Goal: Task Accomplishment & Management: Manage account settings

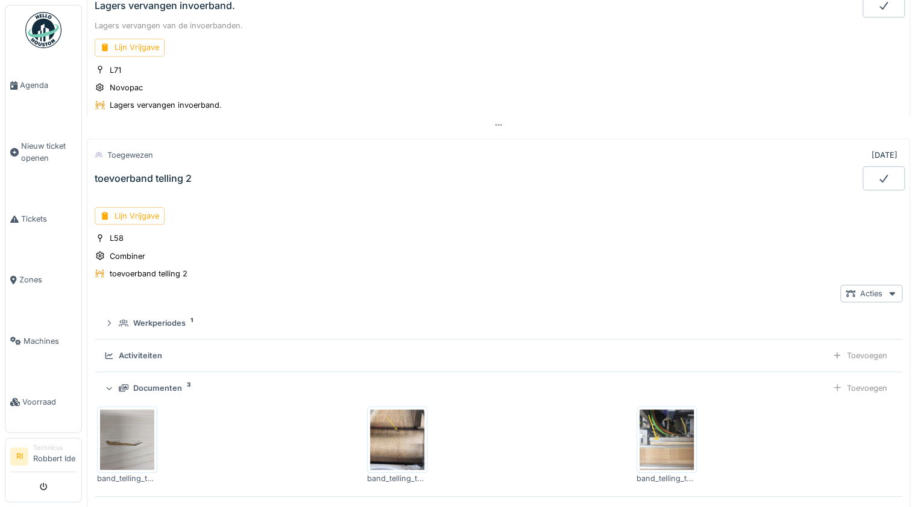
scroll to position [301, 0]
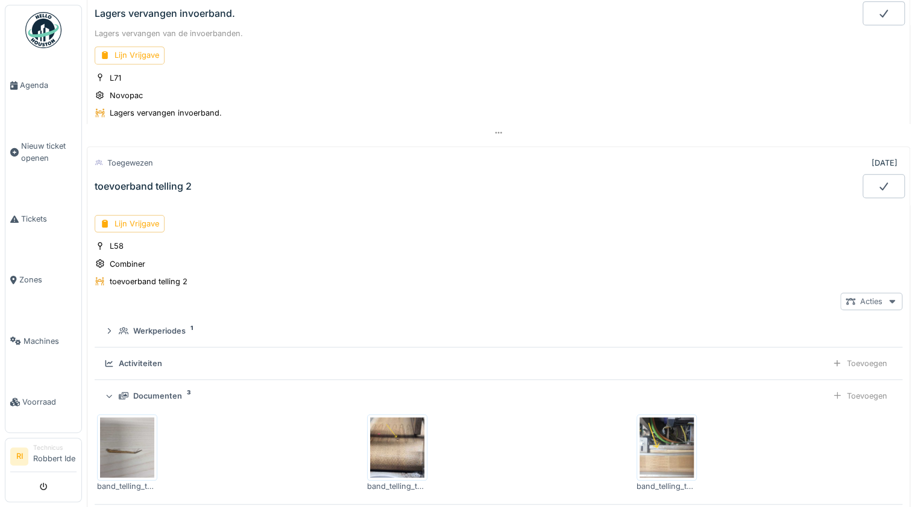
click at [856, 295] on div "Acties" at bounding box center [871, 301] width 62 height 17
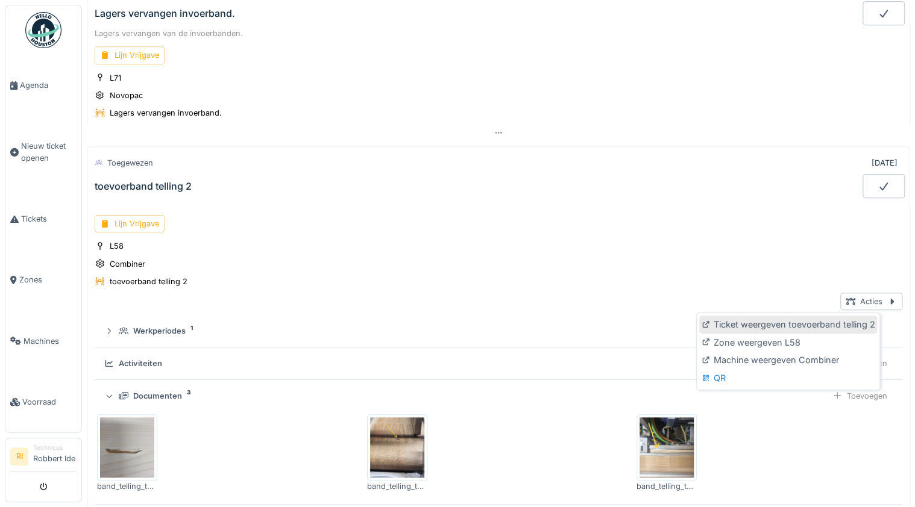
click at [800, 327] on div "Ticket weergeven toevoerband telling 2" at bounding box center [788, 325] width 178 height 18
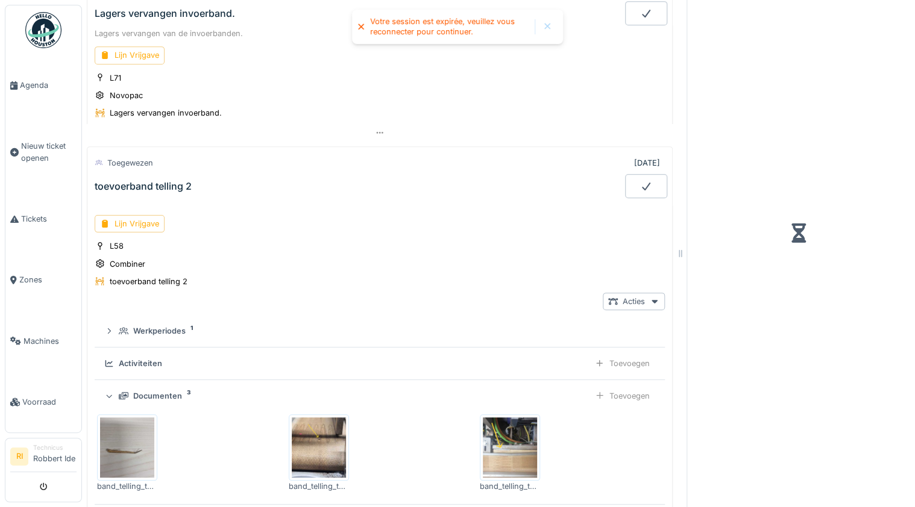
click at [548, 31] on div at bounding box center [547, 27] width 10 height 10
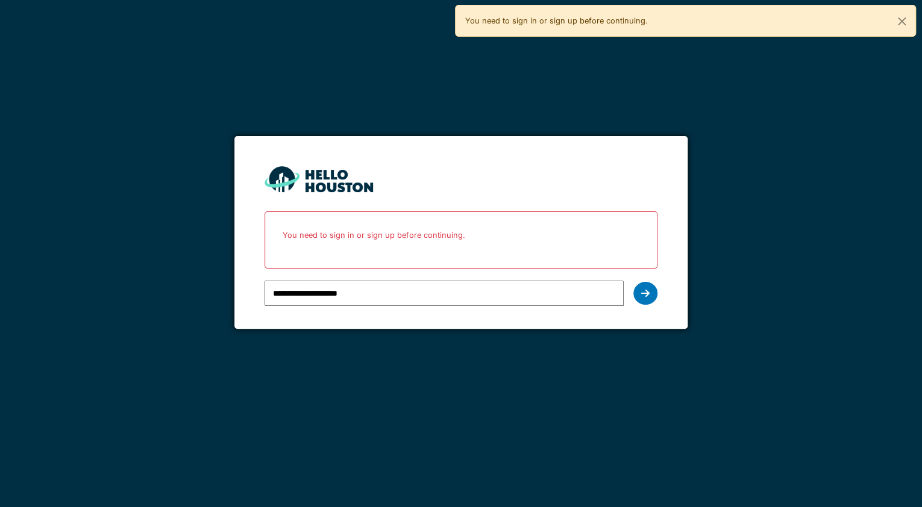
click at [383, 293] on input "**********" at bounding box center [444, 293] width 359 height 25
click at [652, 293] on div at bounding box center [645, 293] width 24 height 23
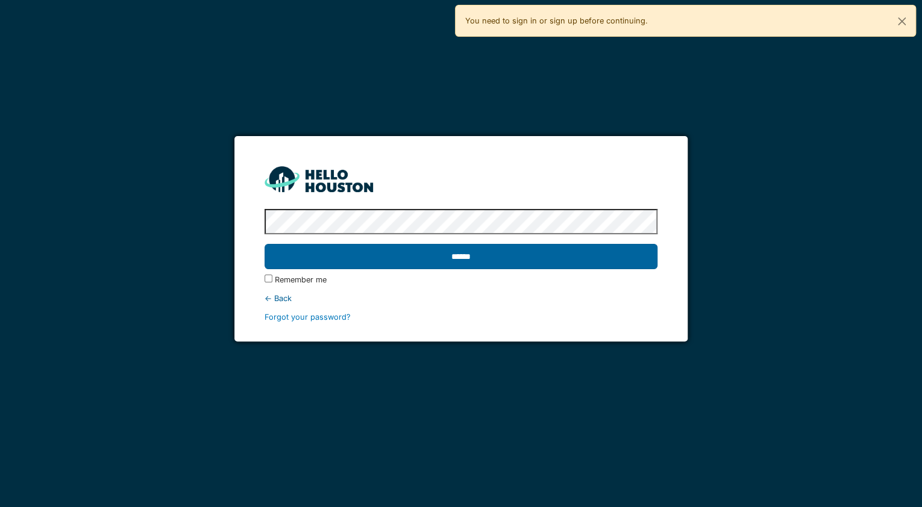
click at [424, 263] on input "******" at bounding box center [461, 256] width 393 height 25
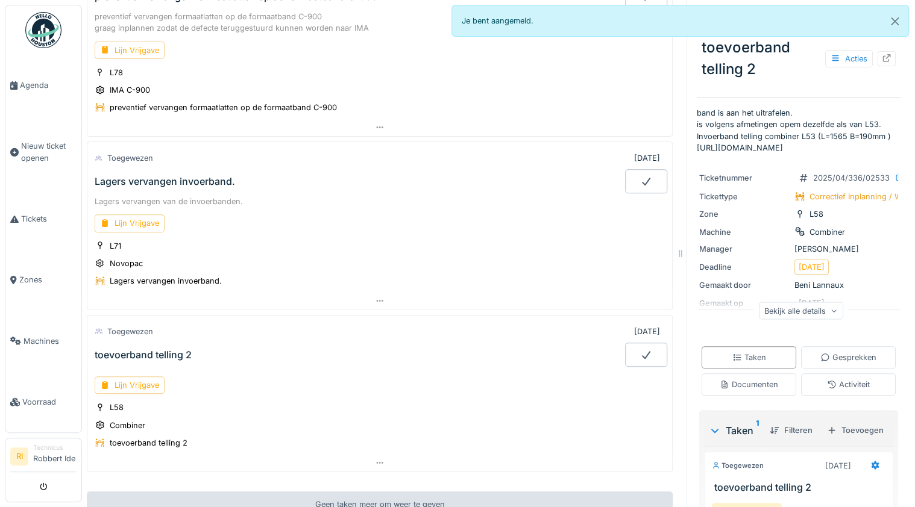
scroll to position [145, 0]
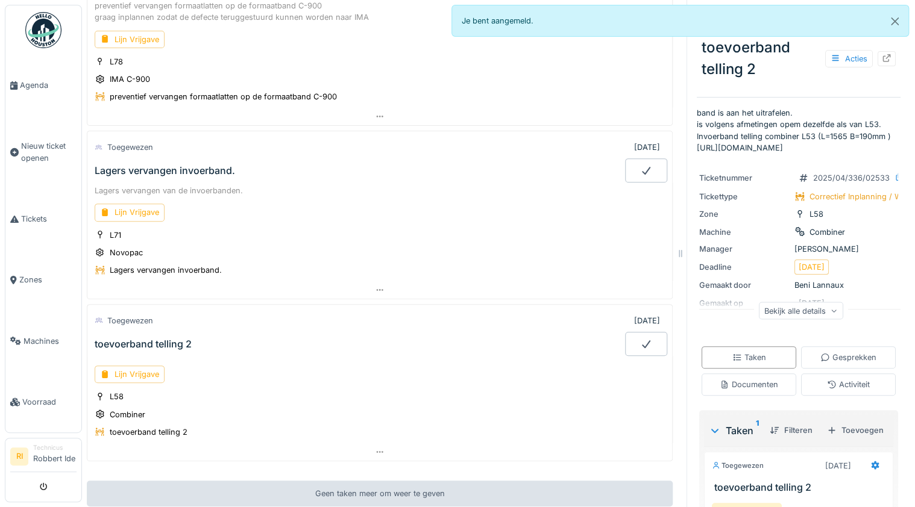
click at [163, 339] on div "toevoerband telling 2" at bounding box center [143, 344] width 97 height 11
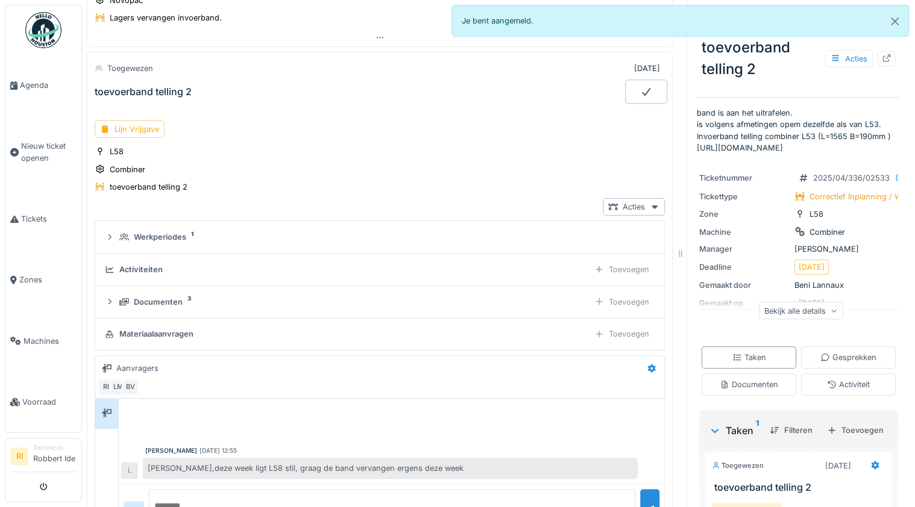
scroll to position [398, 0]
click at [816, 313] on div "Bekijk alle details" at bounding box center [801, 310] width 84 height 17
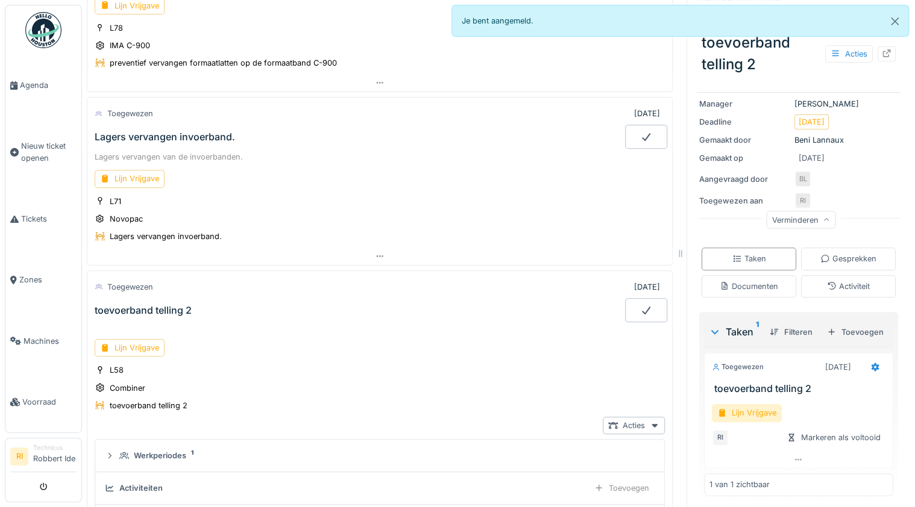
scroll to position [157, 0]
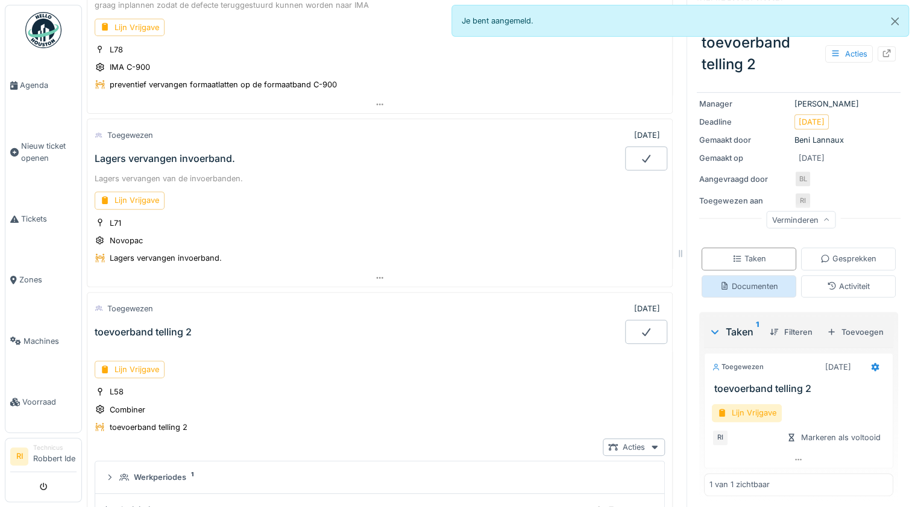
click at [733, 287] on div "Documenten" at bounding box center [749, 286] width 58 height 11
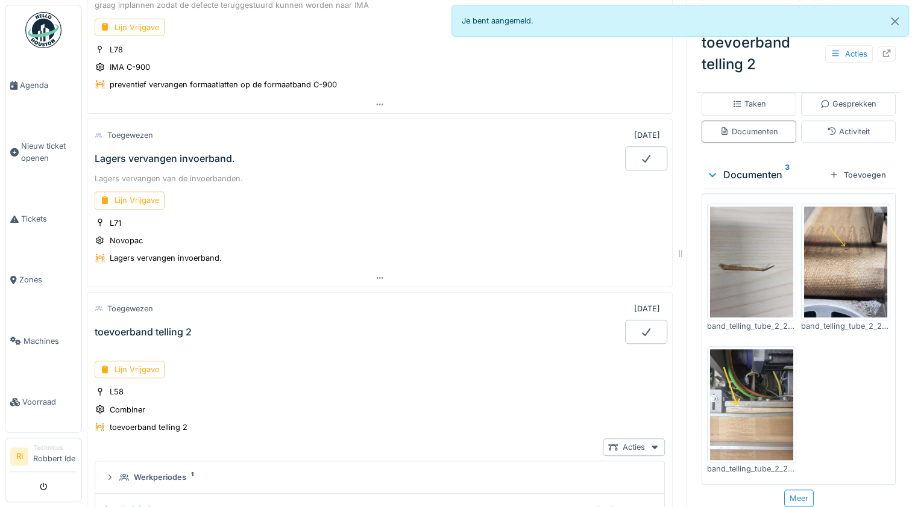
scroll to position [303, 0]
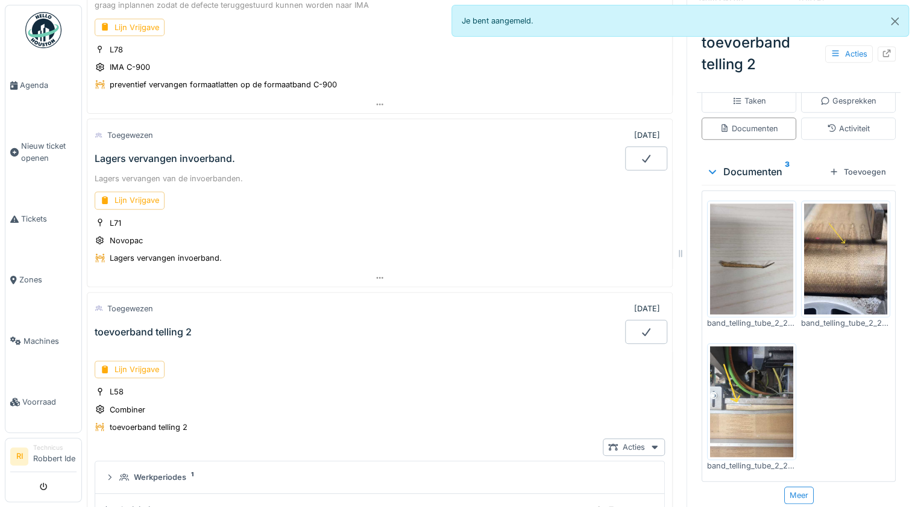
click at [829, 278] on img at bounding box center [845, 259] width 83 height 111
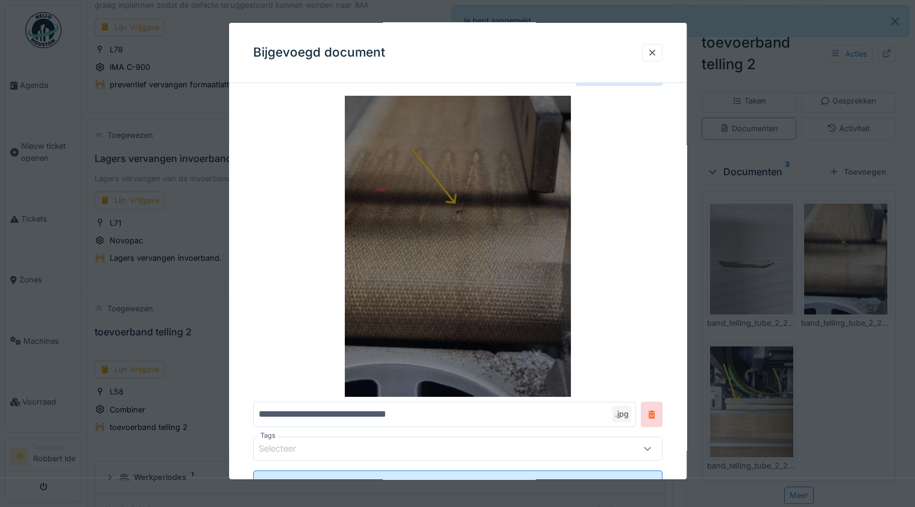
scroll to position [48, 0]
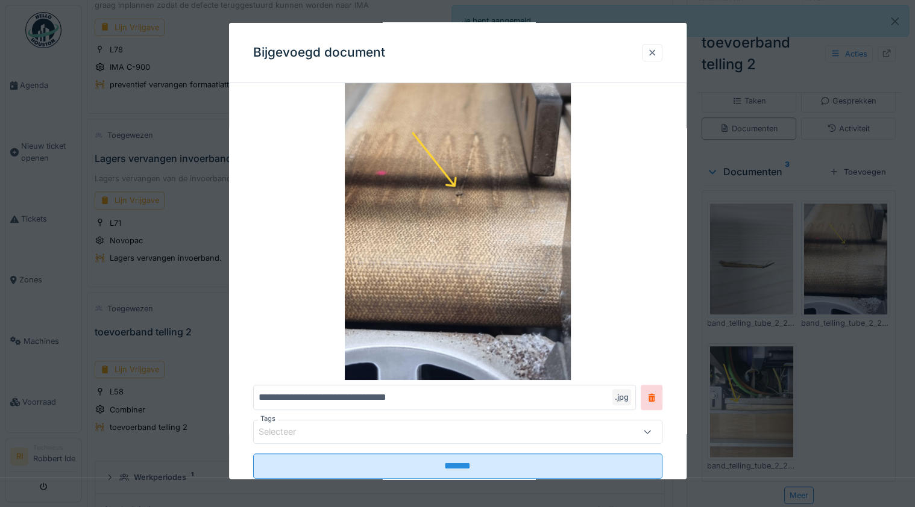
click at [657, 50] on div at bounding box center [652, 52] width 10 height 11
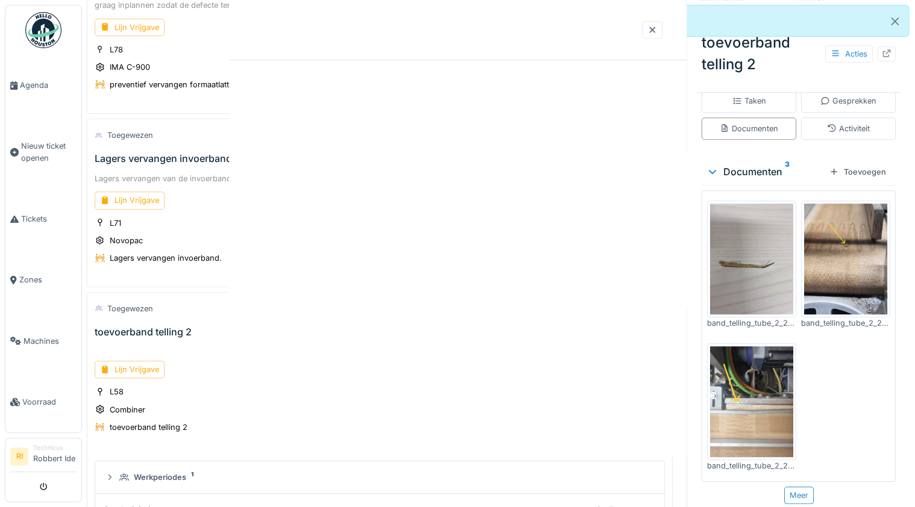
scroll to position [0, 0]
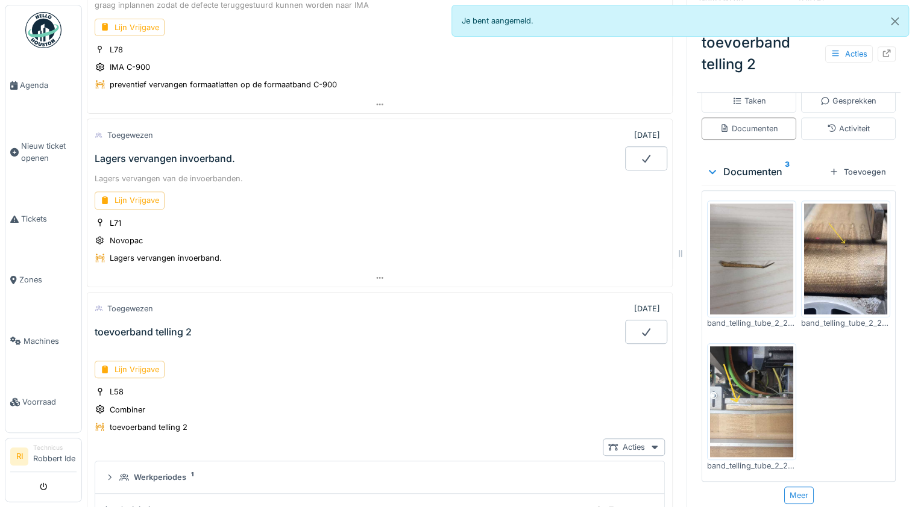
click at [747, 390] on img at bounding box center [751, 402] width 83 height 111
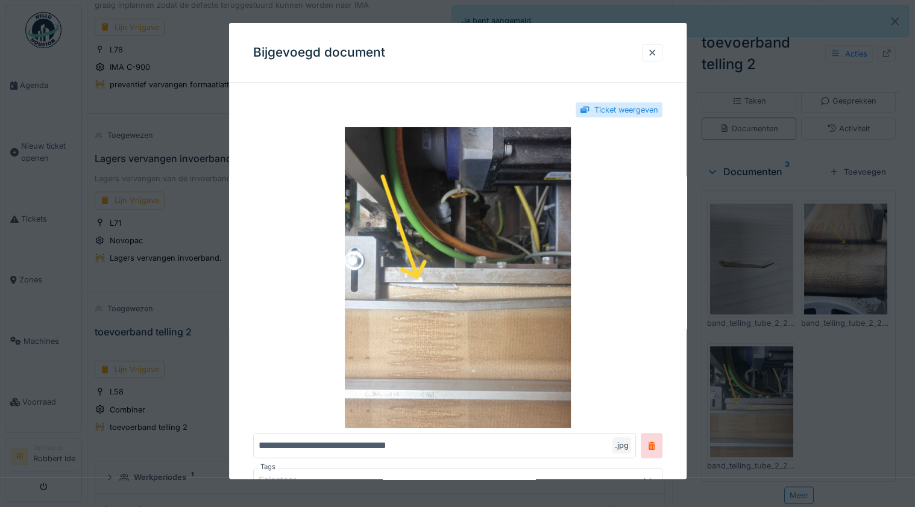
click at [748, 394] on div at bounding box center [457, 253] width 915 height 507
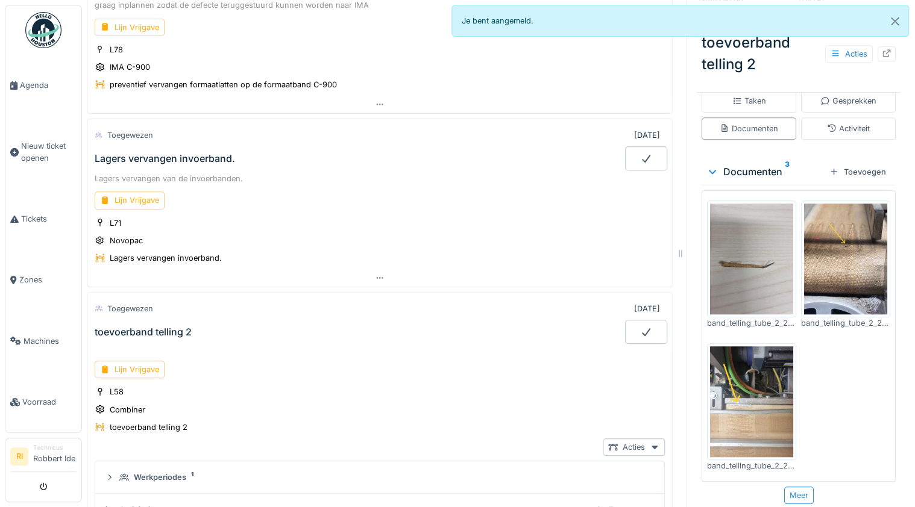
click at [235, 146] on div "Lagers vervangen invoerband." at bounding box center [358, 158] width 533 height 24
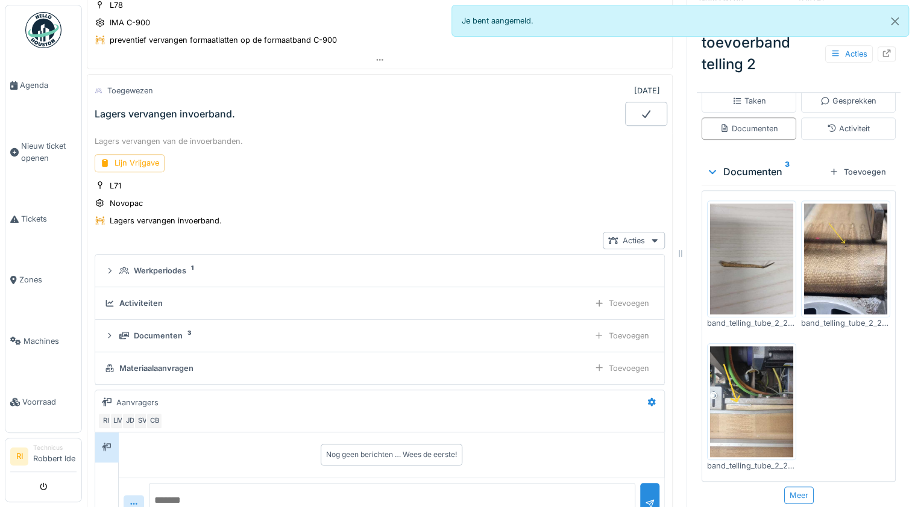
scroll to position [226, 0]
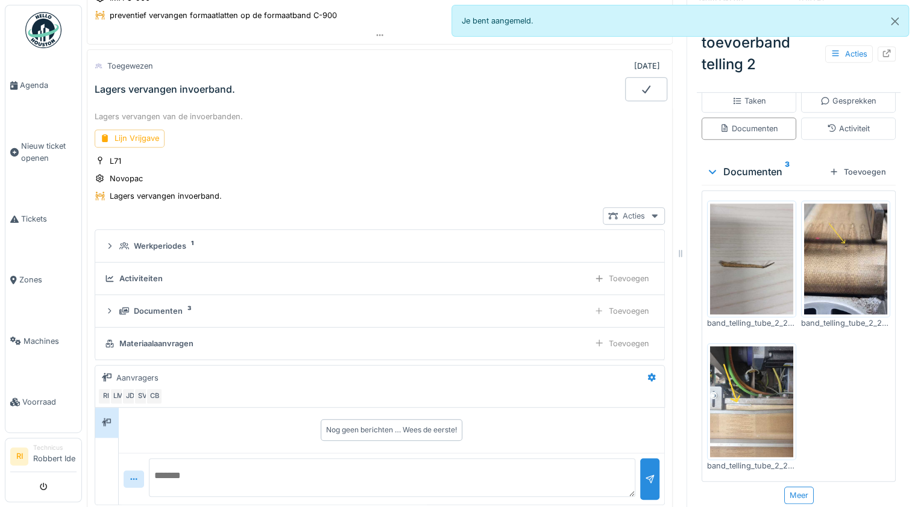
click at [615, 212] on div "Acties" at bounding box center [634, 215] width 62 height 17
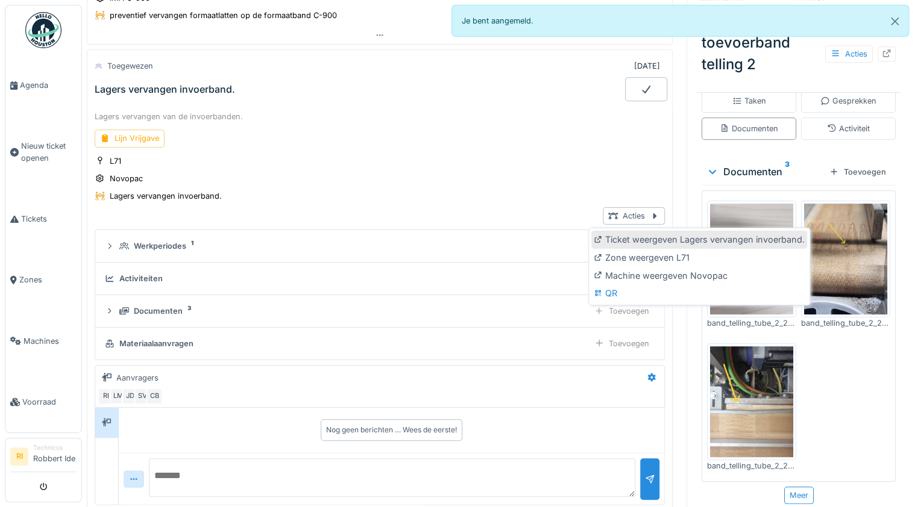
click at [629, 248] on div "Ticket weergeven Lagers vervangen invoerband." at bounding box center [699, 240] width 216 height 18
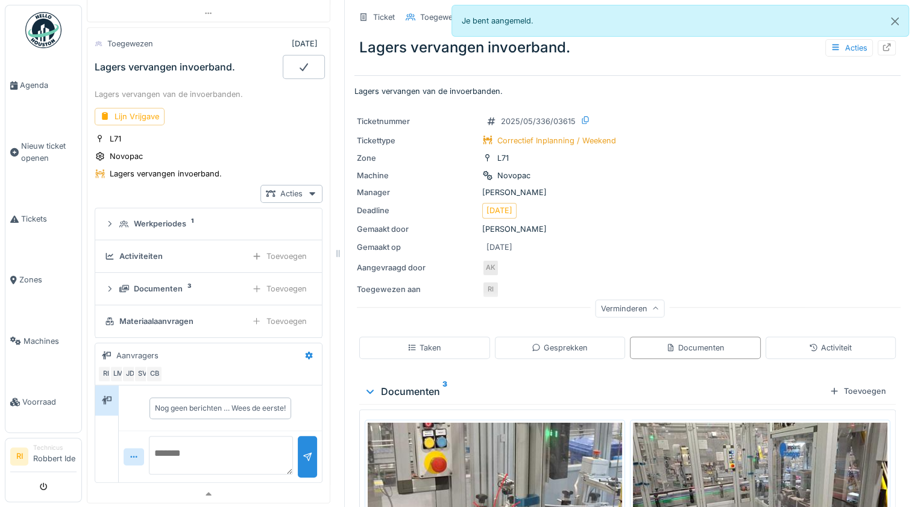
scroll to position [249, 0]
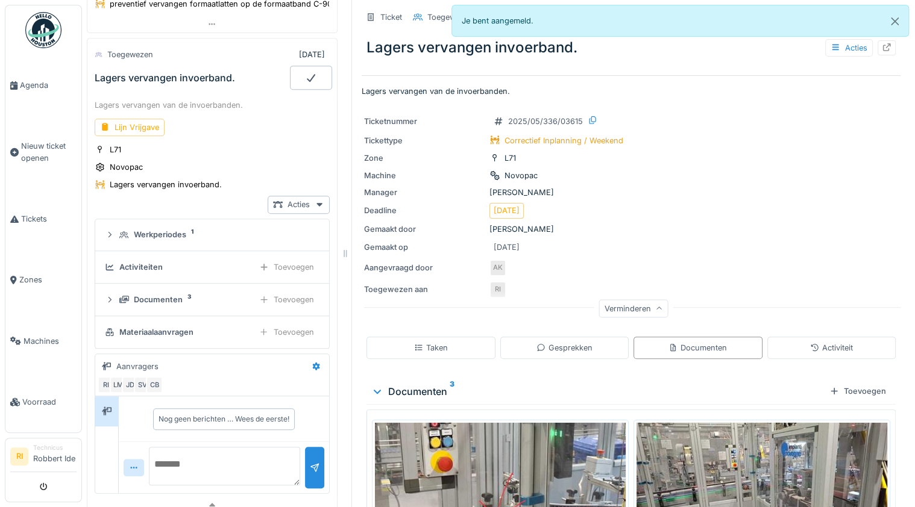
drag, startPoint x: 676, startPoint y: 260, endPoint x: 340, endPoint y: 268, distance: 335.1
click at [340, 268] on div at bounding box center [345, 253] width 12 height 507
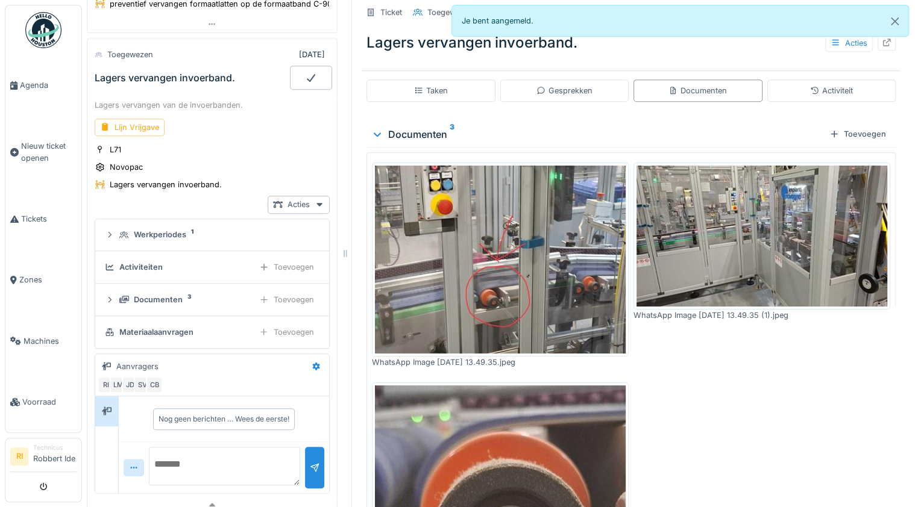
scroll to position [193, 0]
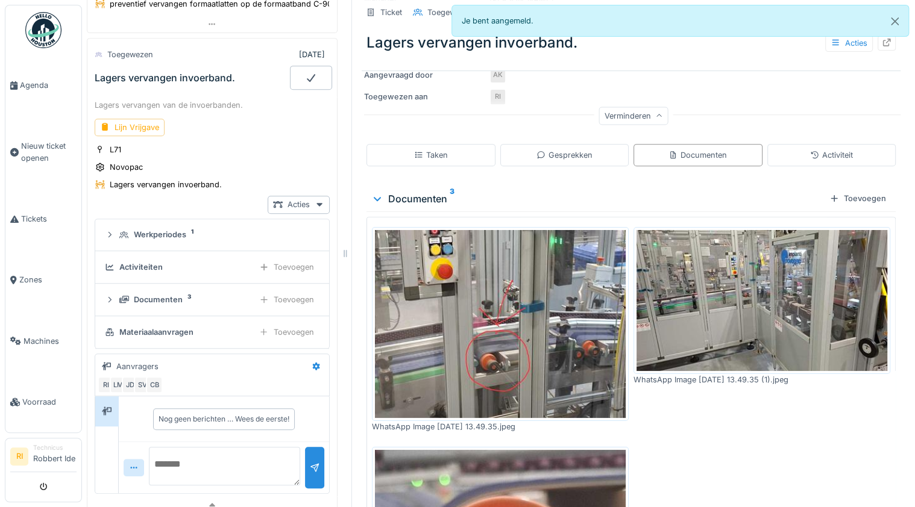
click at [701, 307] on img at bounding box center [761, 300] width 251 height 141
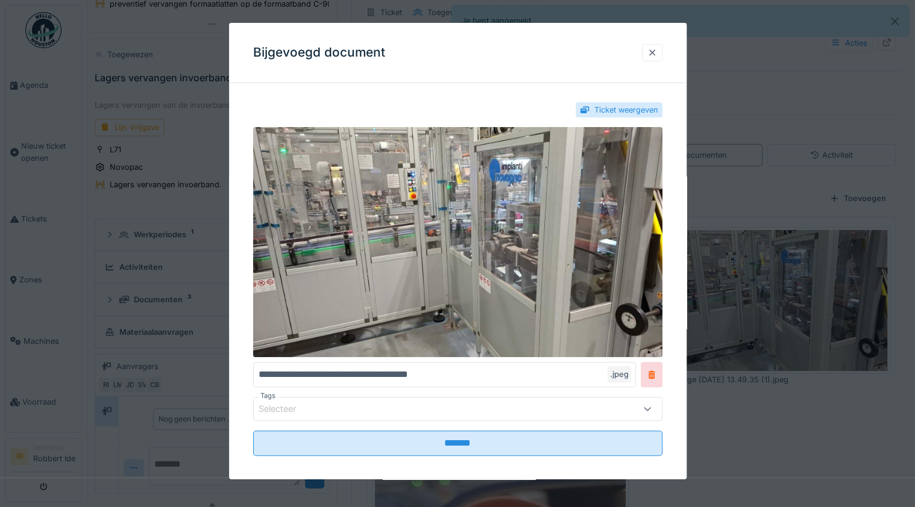
click at [657, 55] on div at bounding box center [652, 52] width 10 height 11
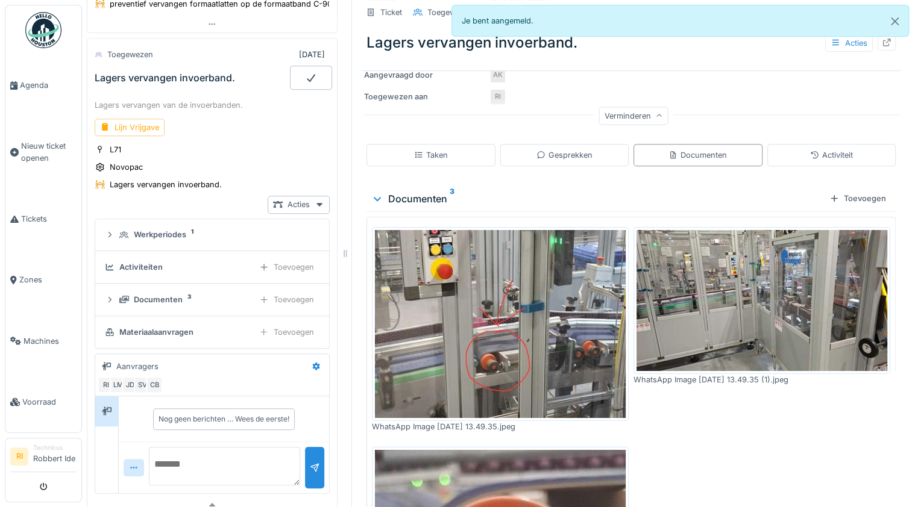
drag, startPoint x: 632, startPoint y: 398, endPoint x: 632, endPoint y: 417, distance: 19.3
click at [633, 417] on div "WhatsApp Image 2025-05-21 at 13.49.35 (1).jpeg" at bounding box center [761, 329] width 257 height 205
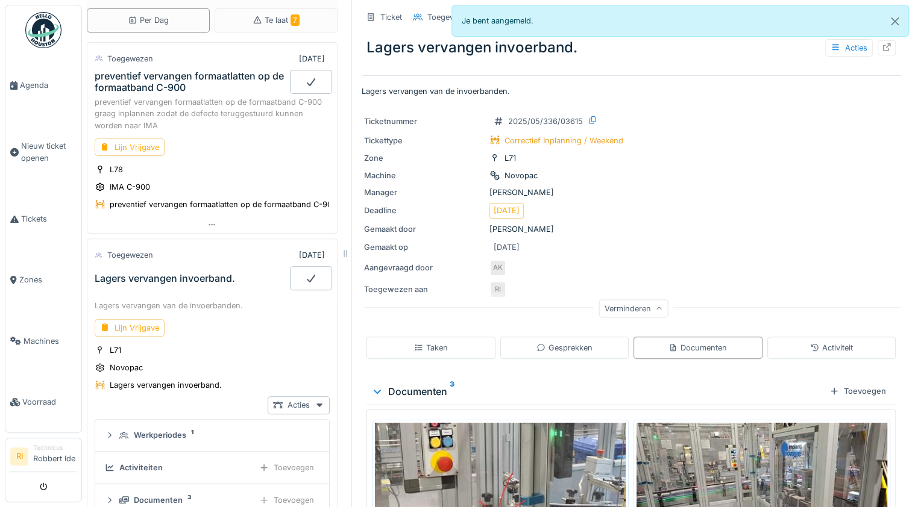
scroll to position [0, 0]
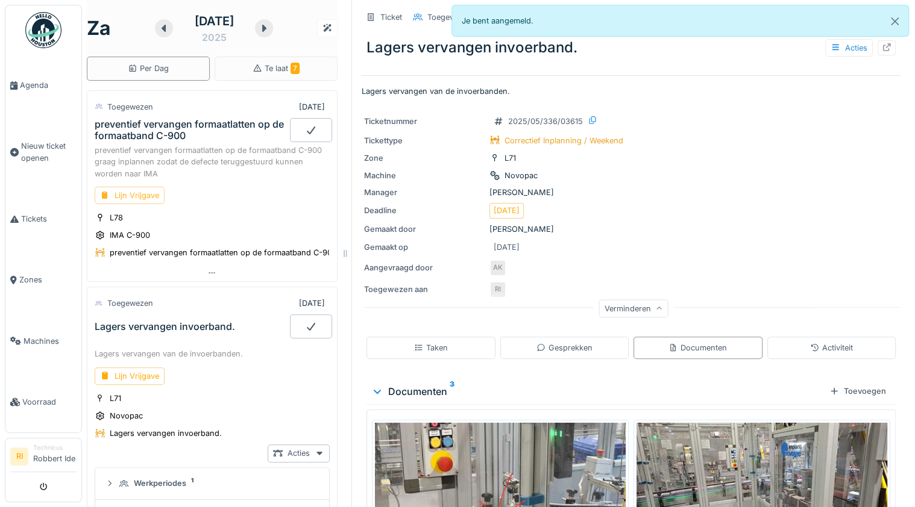
click at [133, 204] on div "Lijn Vrijgave" at bounding box center [130, 195] width 70 height 17
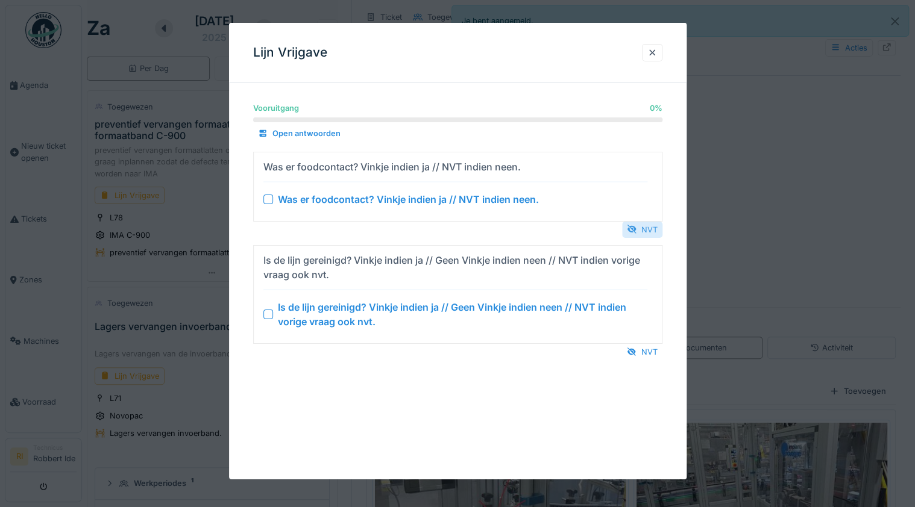
click at [657, 227] on div "NVT" at bounding box center [642, 229] width 40 height 16
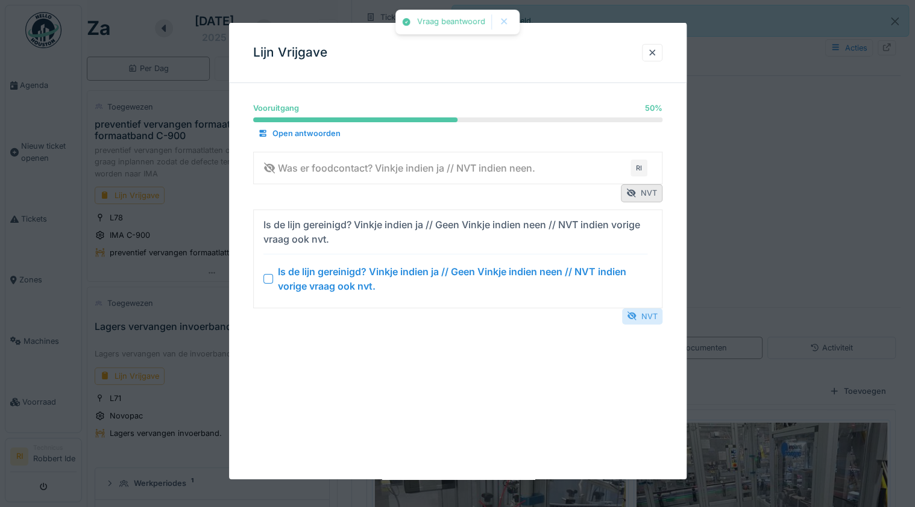
click at [648, 316] on div "NVT" at bounding box center [642, 316] width 40 height 16
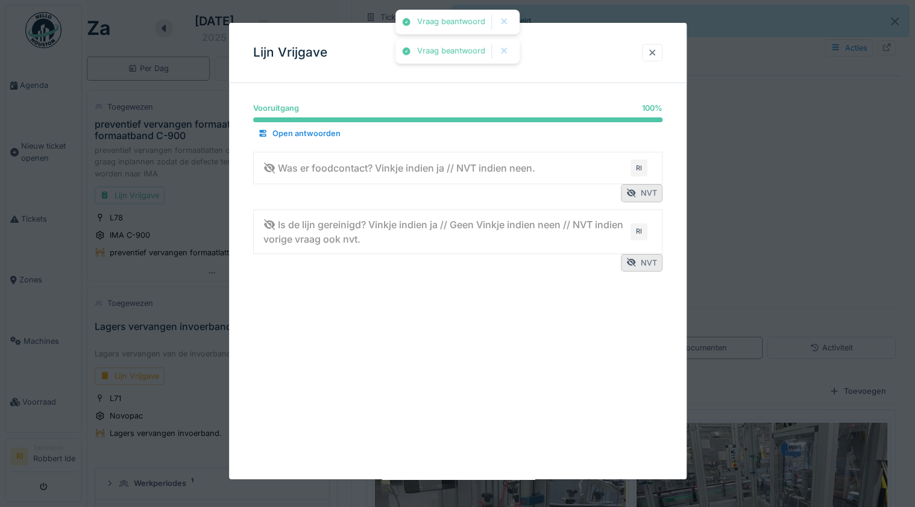
click at [657, 55] on div at bounding box center [652, 52] width 10 height 11
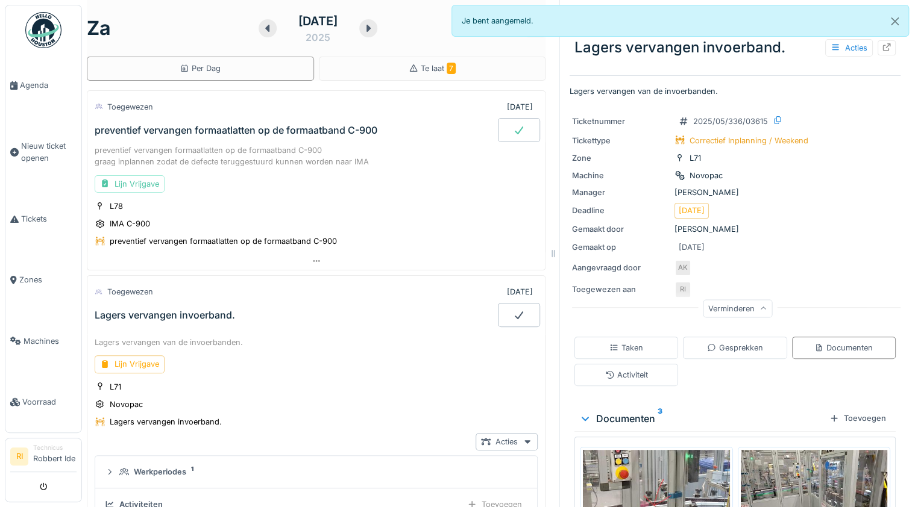
drag, startPoint x: 338, startPoint y: 131, endPoint x: 546, endPoint y: 196, distance: 218.0
click at [546, 196] on div "za 20 september 2025 Per Dag Te laat 7 Toegewezen 20-9-2025 preventief vervange…" at bounding box center [498, 253] width 833 height 507
click at [513, 127] on icon at bounding box center [519, 130] width 12 height 10
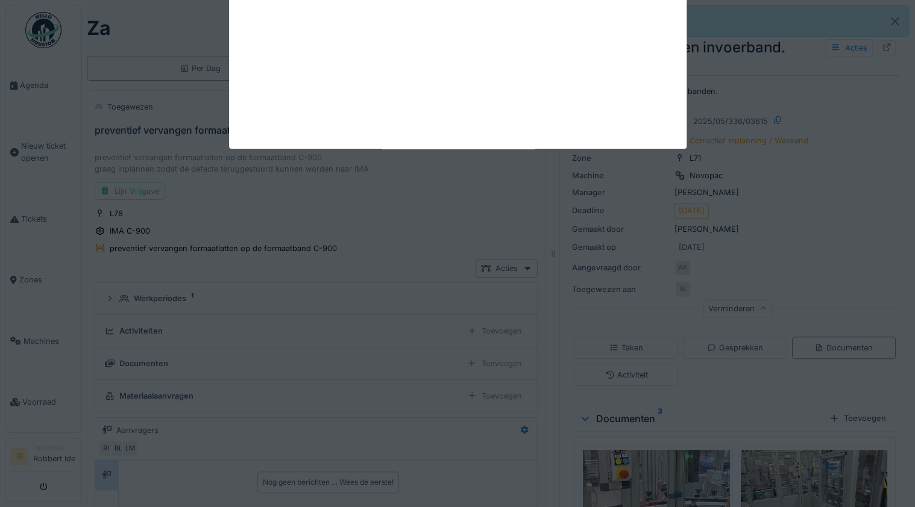
scroll to position [42, 0]
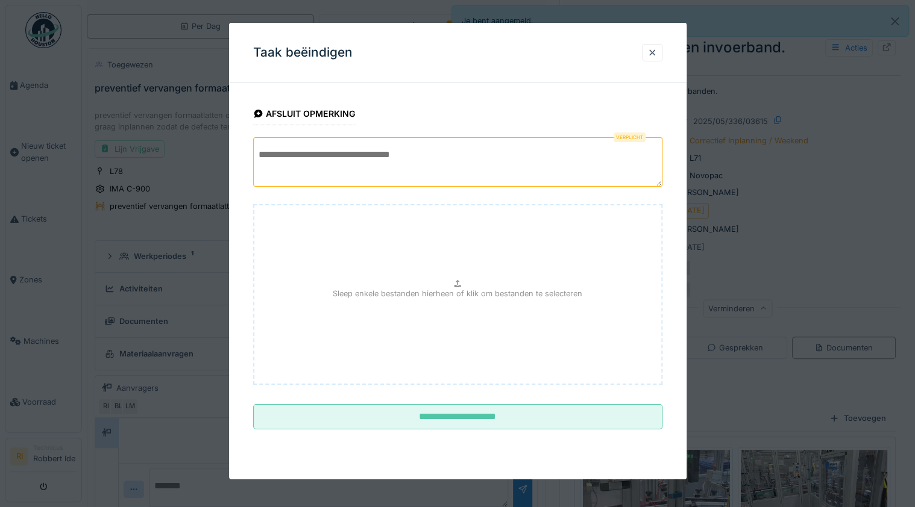
click at [457, 158] on textarea at bounding box center [457, 161] width 409 height 49
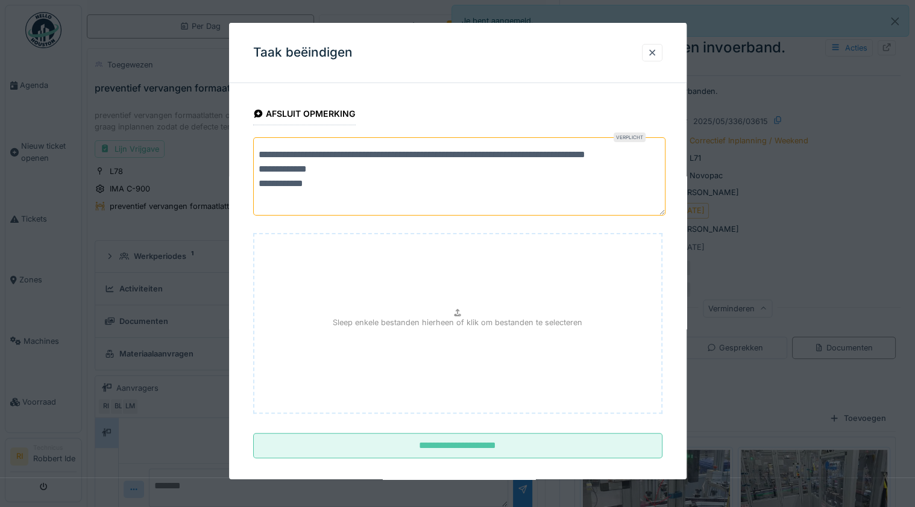
scroll to position [0, 0]
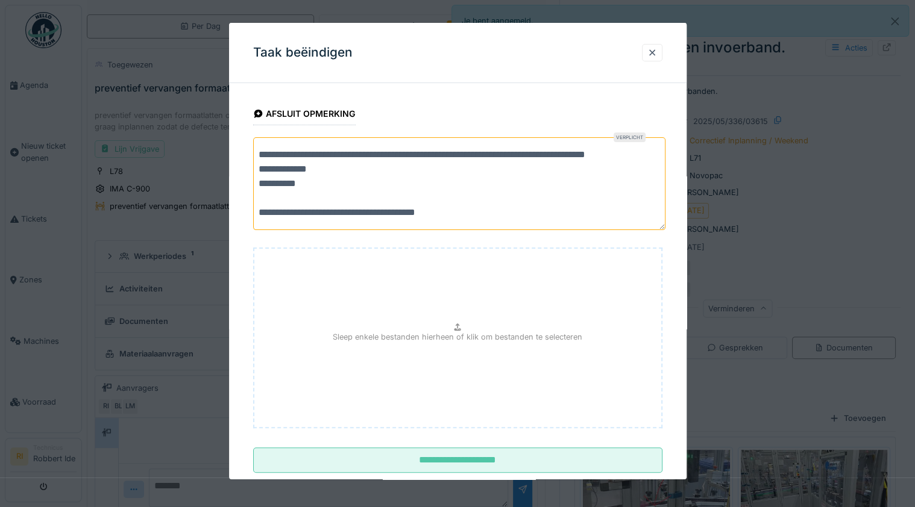
click at [449, 214] on textarea "**********" at bounding box center [459, 183] width 413 height 93
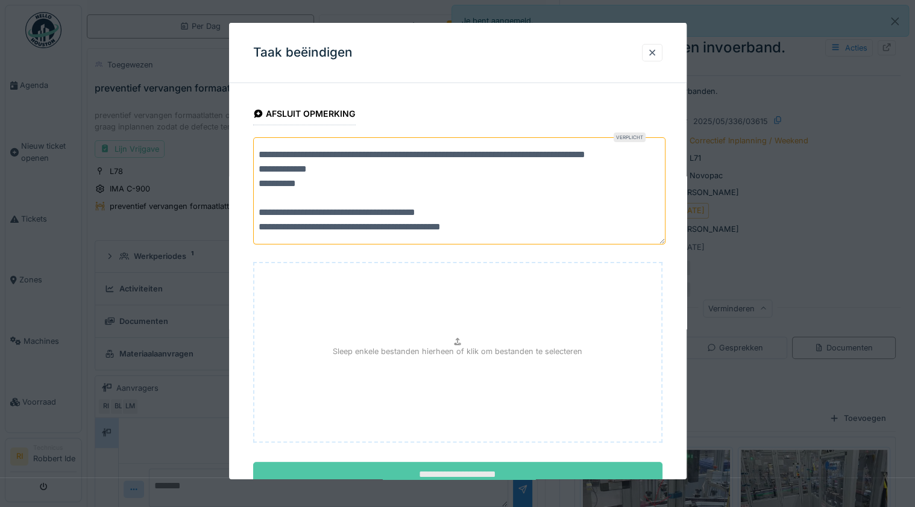
type textarea "**********"
click at [523, 468] on input "**********" at bounding box center [457, 474] width 409 height 25
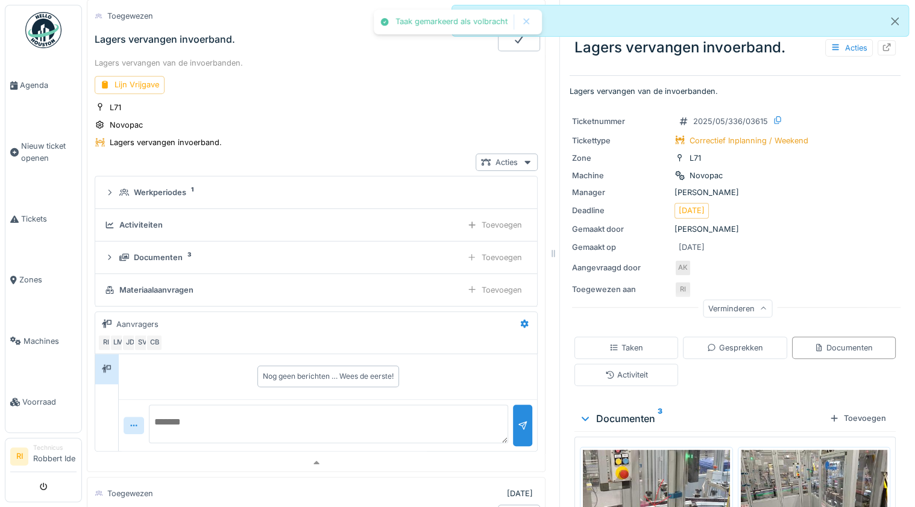
scroll to position [277, 0]
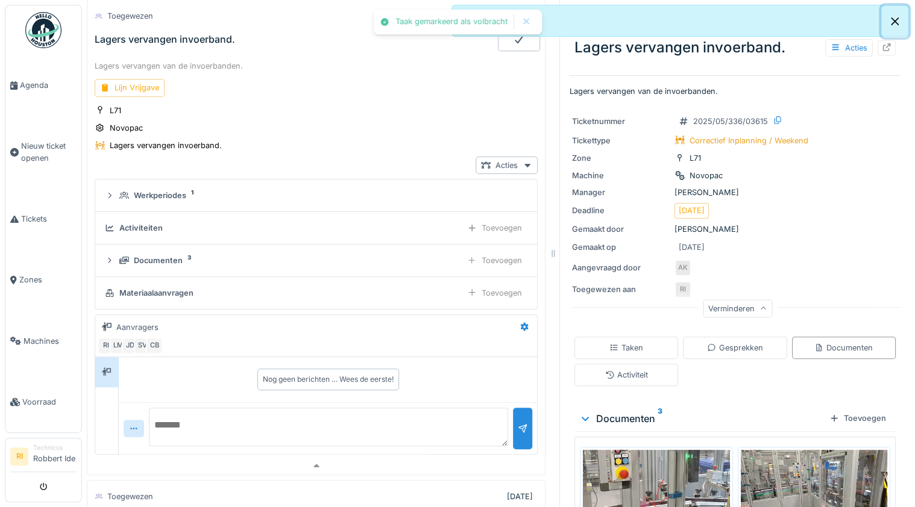
click at [899, 19] on button "Close" at bounding box center [894, 21] width 27 height 32
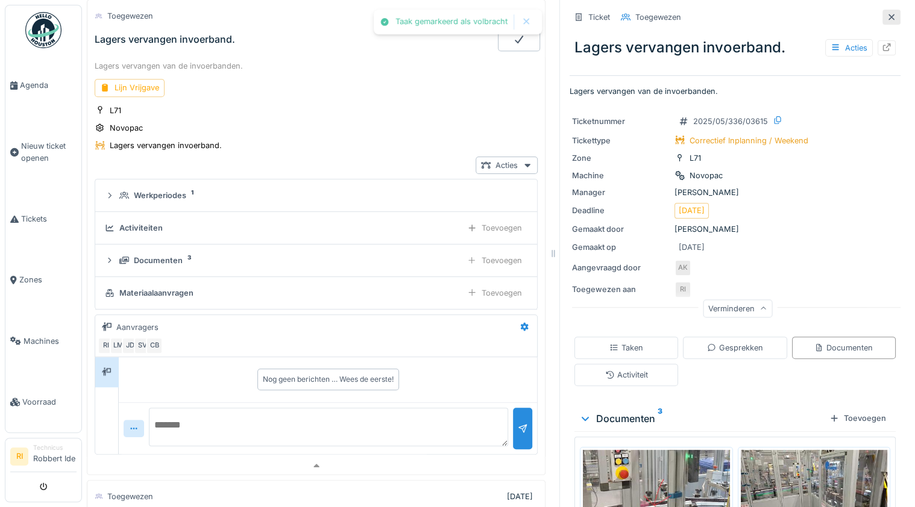
click at [882, 20] on div at bounding box center [891, 17] width 18 height 15
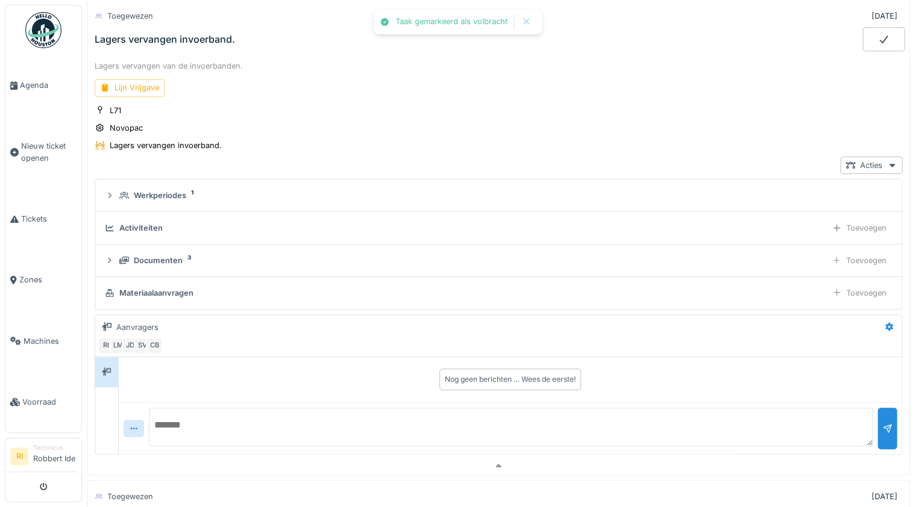
drag, startPoint x: 535, startPoint y: 92, endPoint x: 512, endPoint y: 85, distance: 24.4
click at [535, 92] on div "Lijn Vrijgave" at bounding box center [498, 87] width 807 height 17
click at [22, 222] on span "Tickets" at bounding box center [48, 218] width 55 height 11
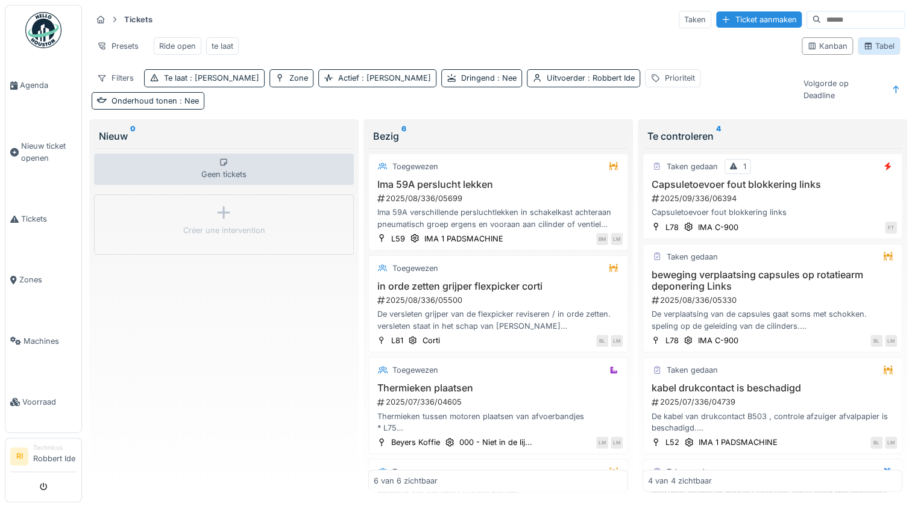
click at [877, 51] on div "Tabel" at bounding box center [878, 45] width 31 height 11
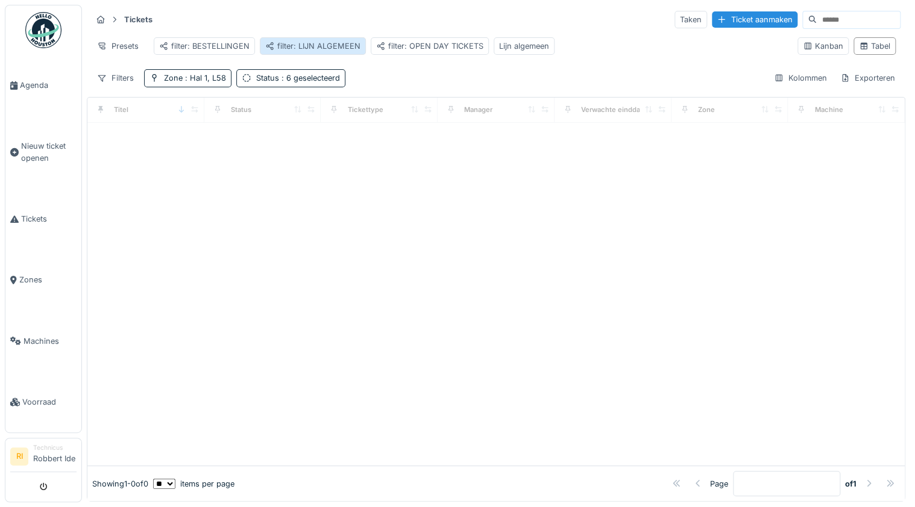
click at [349, 43] on div "filter: LIJN ALGEMEEN" at bounding box center [312, 45] width 95 height 11
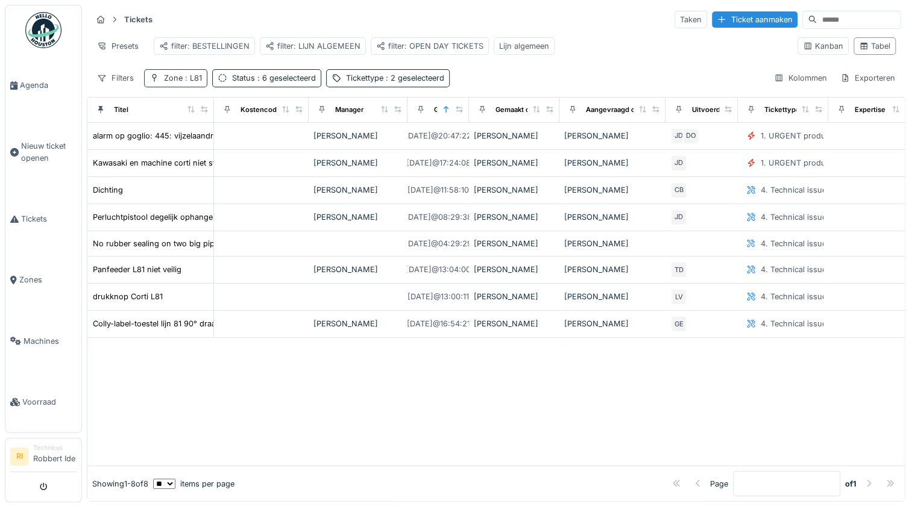
click at [196, 83] on span ": L81" at bounding box center [192, 78] width 19 height 9
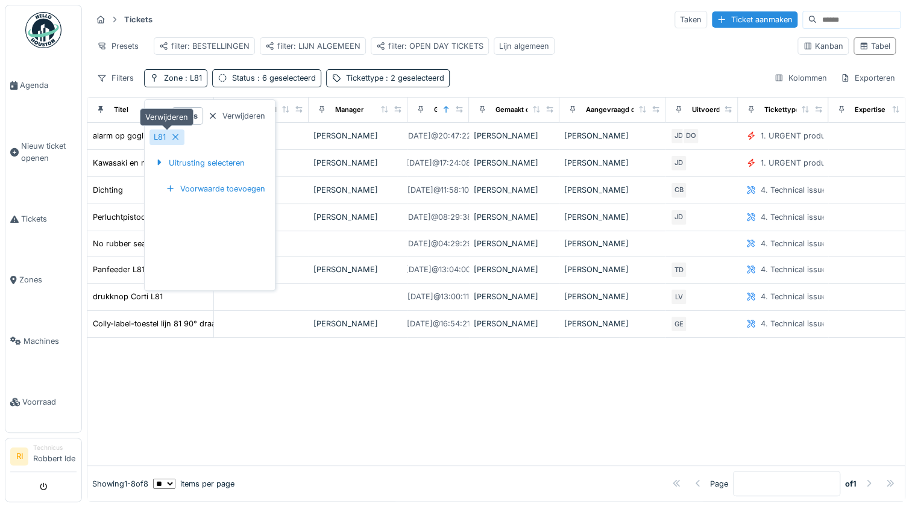
click at [177, 135] on icon at bounding box center [176, 137] width 10 height 8
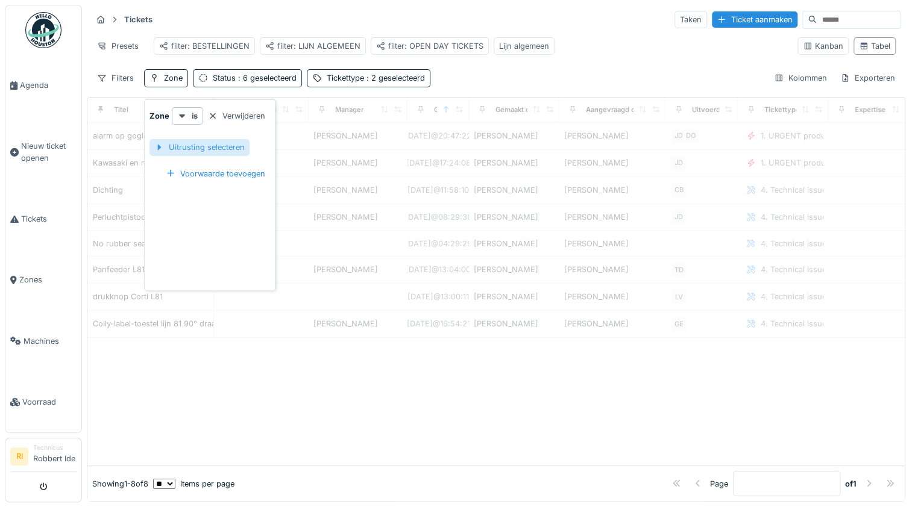
click at [185, 145] on div "Uitrusting selecteren" at bounding box center [199, 147] width 100 height 16
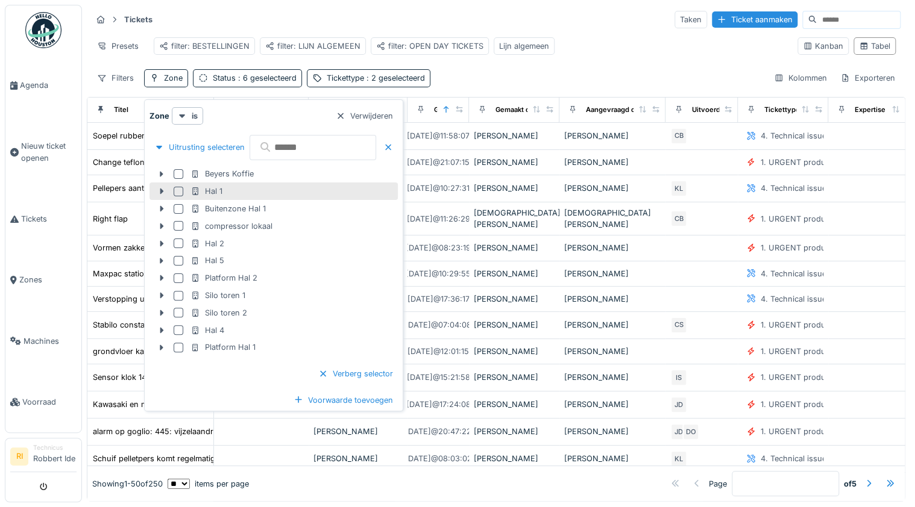
click at [174, 190] on div at bounding box center [179, 192] width 10 height 10
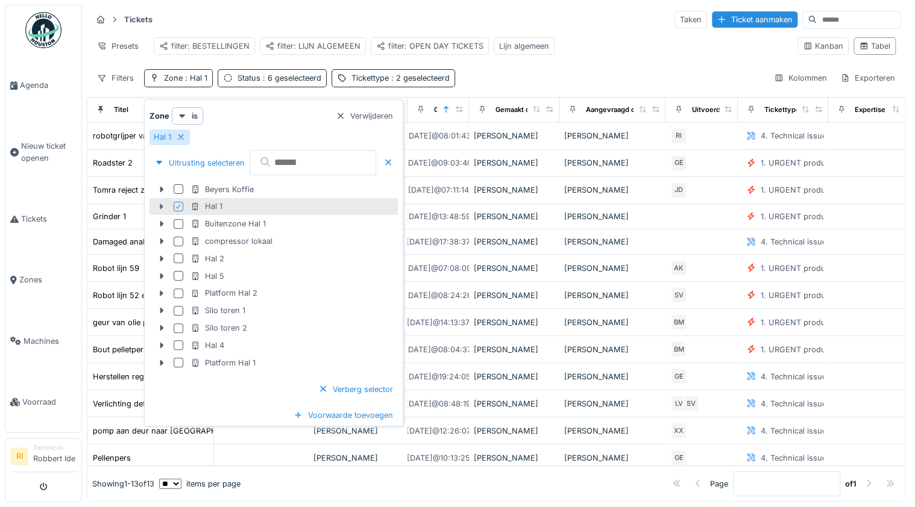
click at [161, 205] on icon at bounding box center [162, 207] width 4 height 6
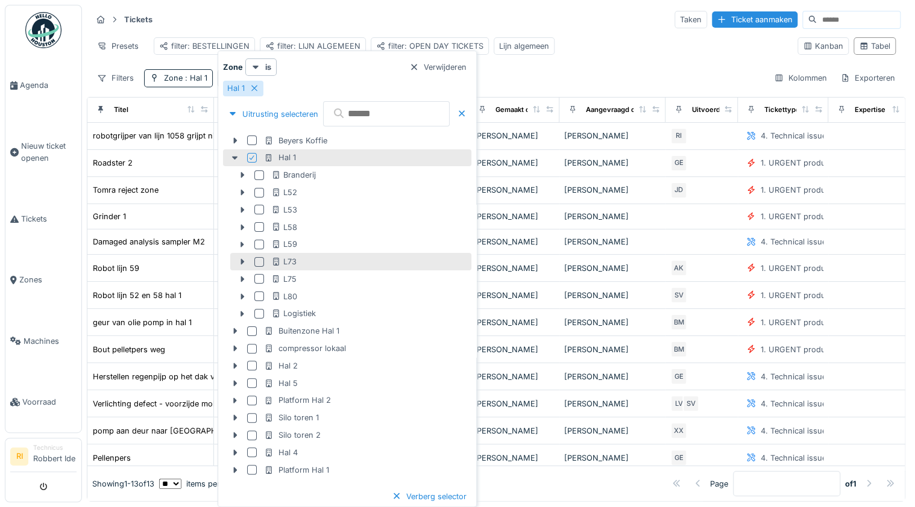
click at [258, 258] on div at bounding box center [259, 262] width 10 height 10
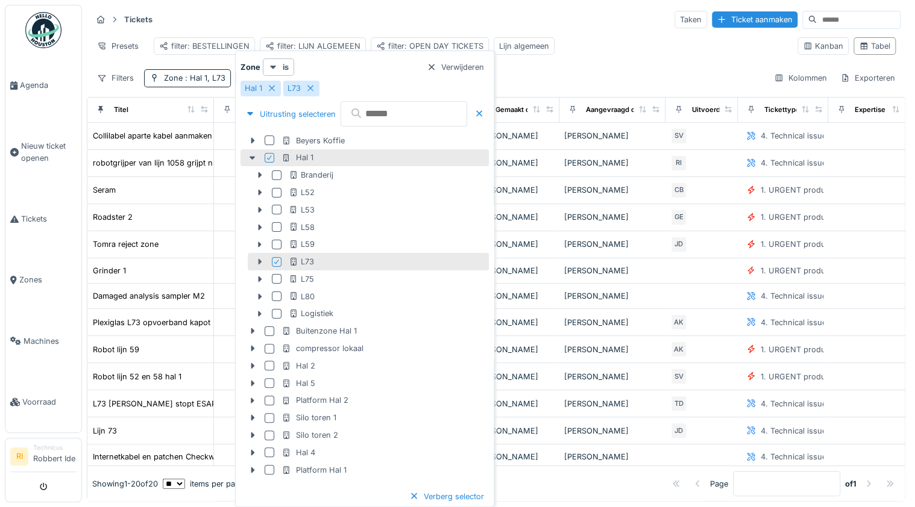
click at [261, 260] on icon at bounding box center [260, 262] width 10 height 8
click at [580, 80] on div "Filters Zone : Hal 1, L73 Status : 6 geselecteerd Tickettype : 2 geselecteerd K…" at bounding box center [496, 77] width 809 height 17
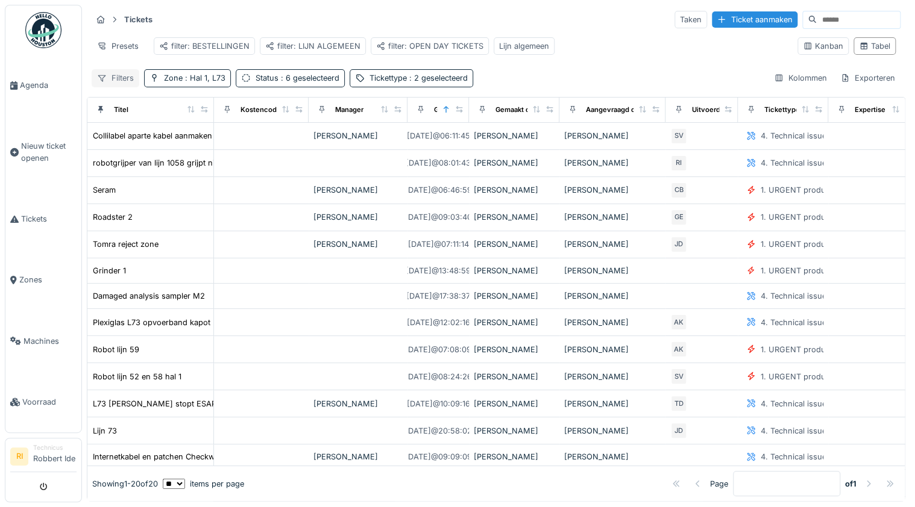
click at [108, 87] on div "Filters" at bounding box center [116, 77] width 48 height 17
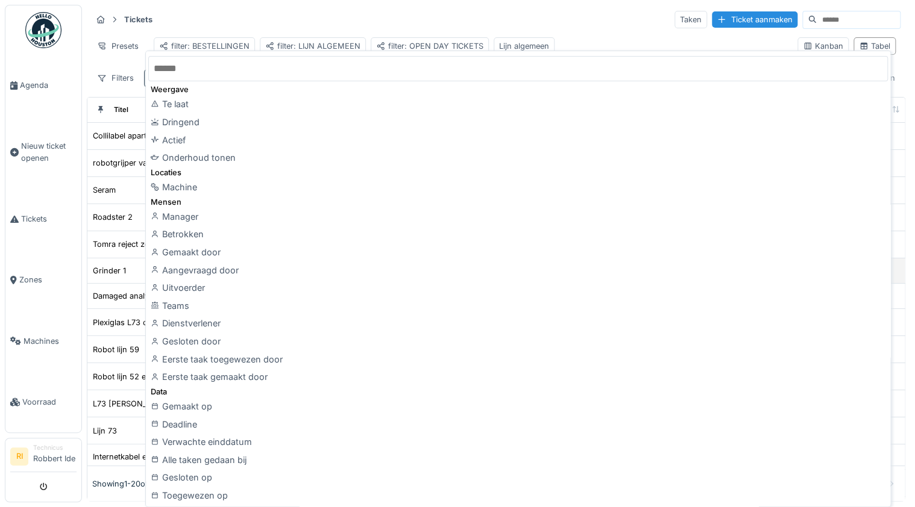
click at [193, 287] on div "Uitvoerder" at bounding box center [517, 288] width 739 height 18
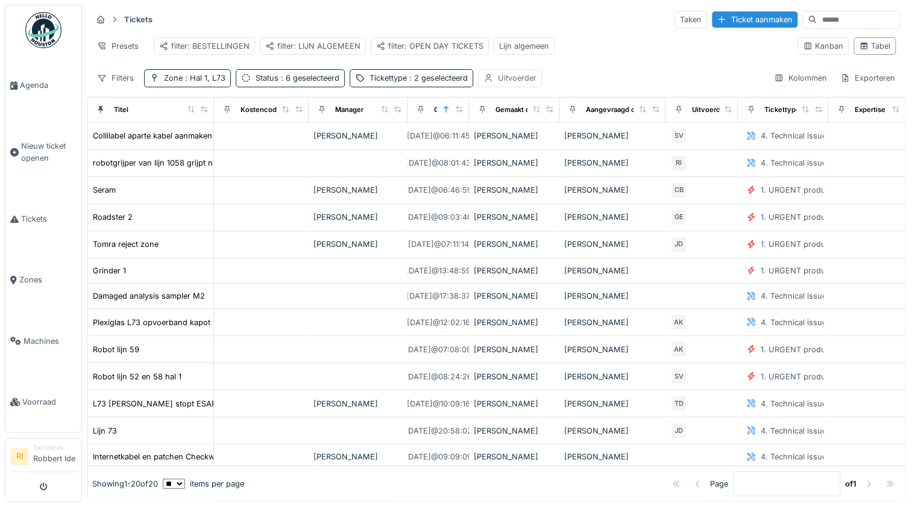
click at [527, 84] on div "Uitvoerder" at bounding box center [517, 77] width 39 height 11
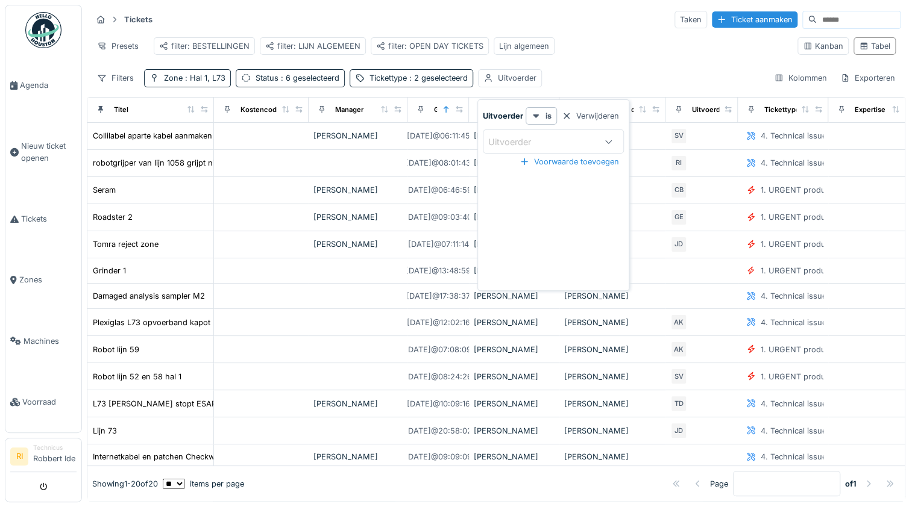
click at [549, 140] on div "Uitvoerder" at bounding box center [541, 141] width 107 height 13
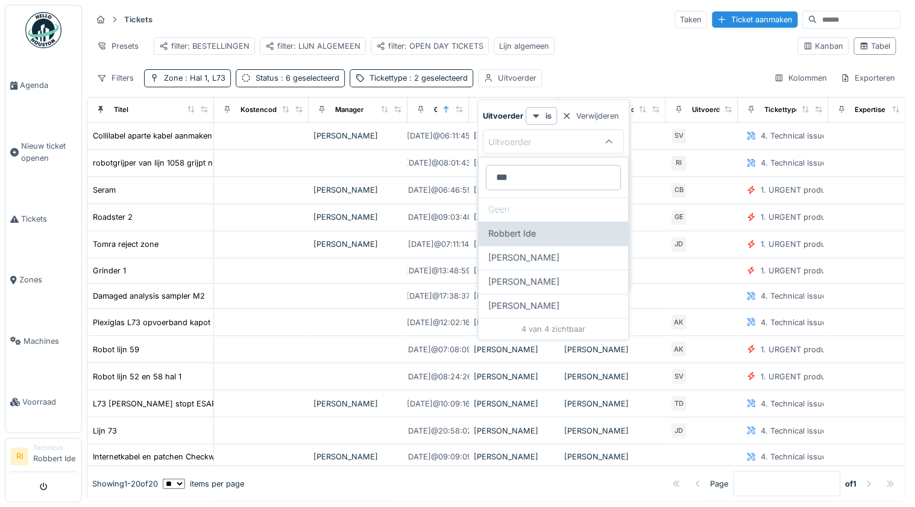
type input "***"
click at [533, 234] on span "Robbert Ide" at bounding box center [512, 233] width 48 height 13
type input "*****"
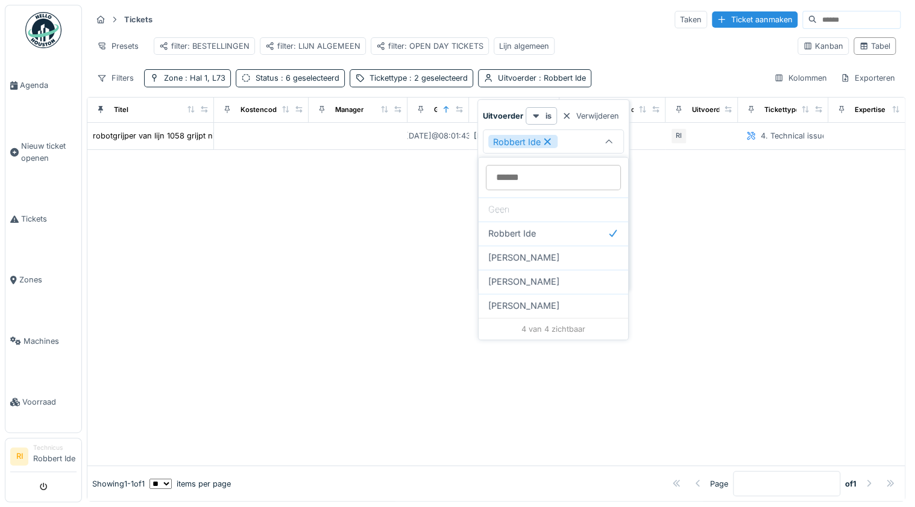
click at [643, 80] on div "Filters Zone : Hal 1, L73 Status : 6 geselecteerd Tickettype : 2 geselecteerd U…" at bounding box center [496, 77] width 809 height 17
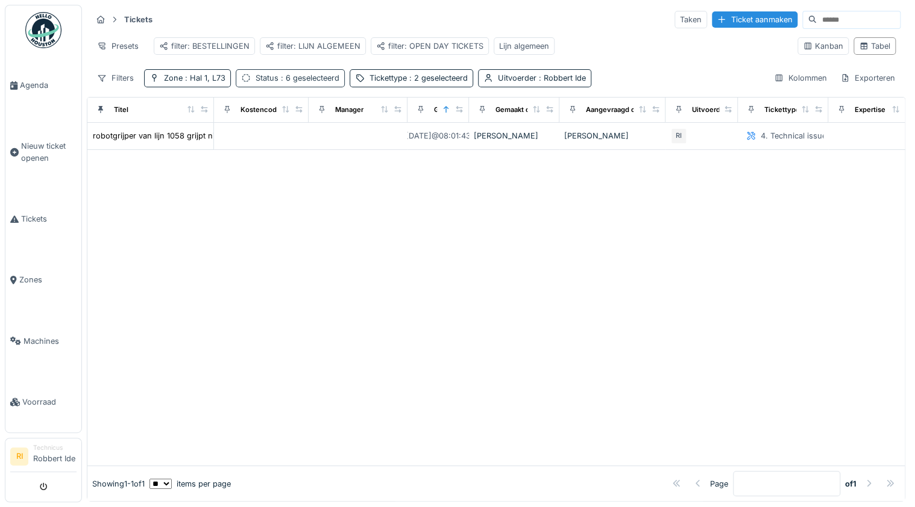
click at [296, 83] on span ": 6 geselecteerd" at bounding box center [308, 78] width 61 height 9
click at [431, 83] on span ": 2 geselecteerd" at bounding box center [437, 78] width 61 height 9
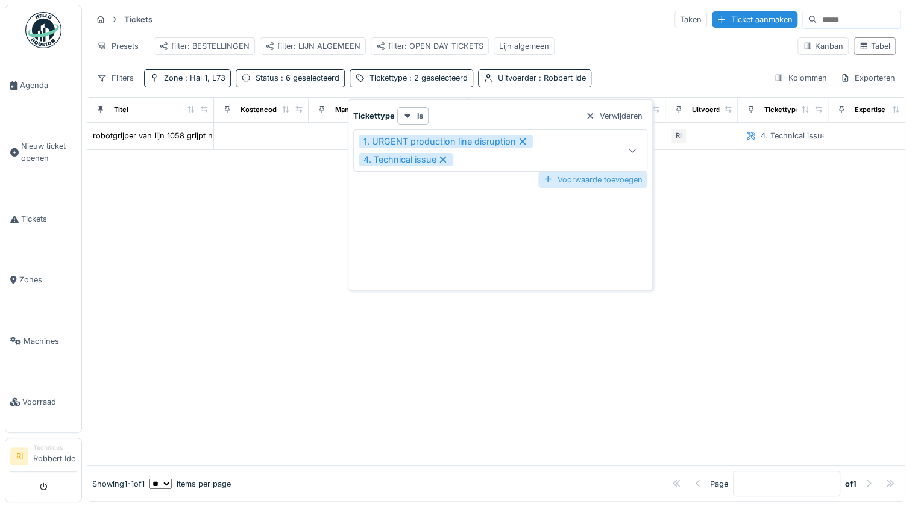
click at [554, 177] on div "Voorwaarde toevoegen" at bounding box center [592, 180] width 109 height 16
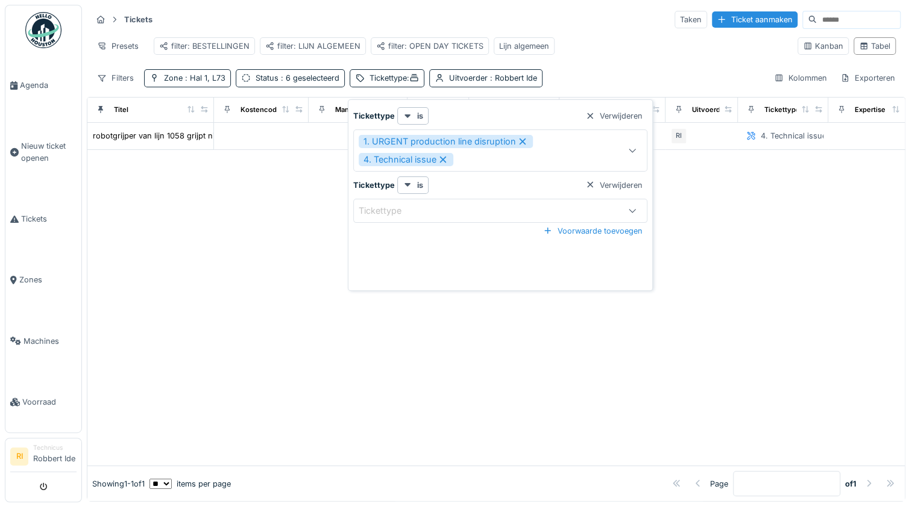
click at [629, 149] on icon at bounding box center [632, 151] width 7 height 4
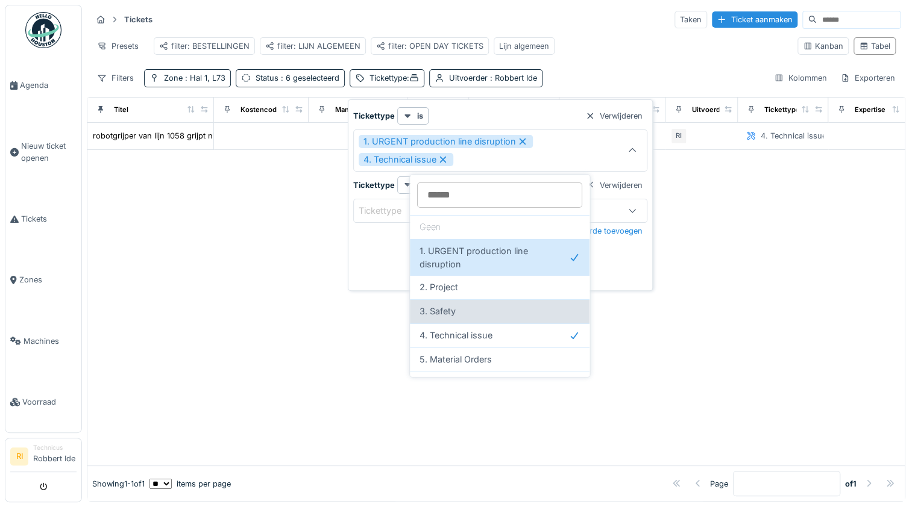
click at [477, 311] on div "3. Safety" at bounding box center [499, 311] width 160 height 13
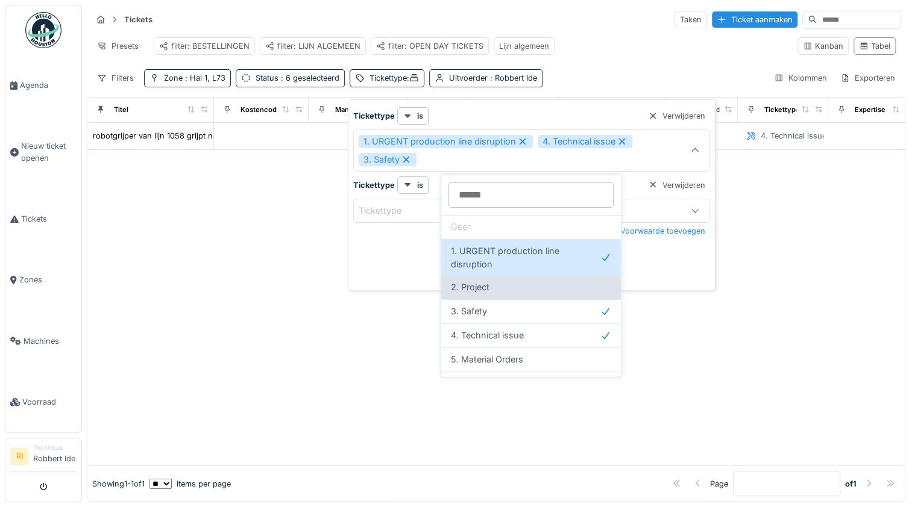
click at [501, 288] on div "2. Project" at bounding box center [531, 287] width 160 height 13
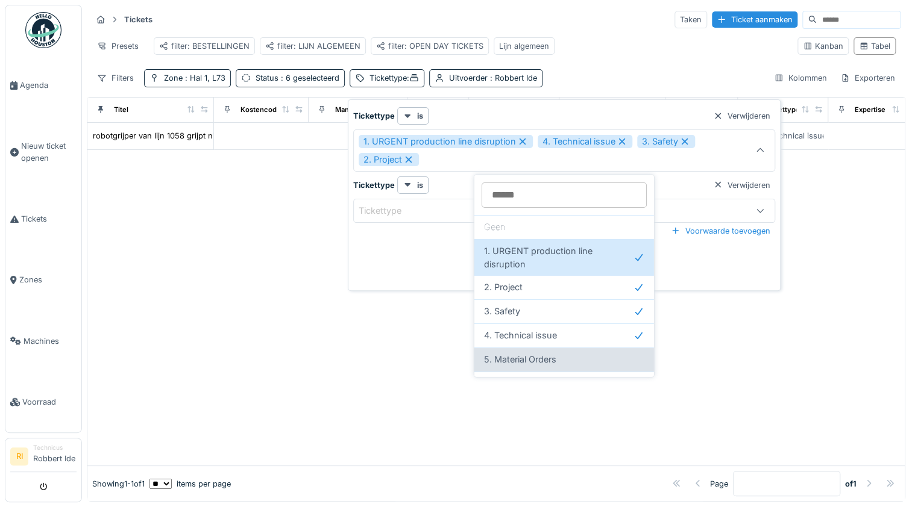
click at [565, 359] on div "5. Material Orders" at bounding box center [564, 359] width 160 height 13
type input "**********"
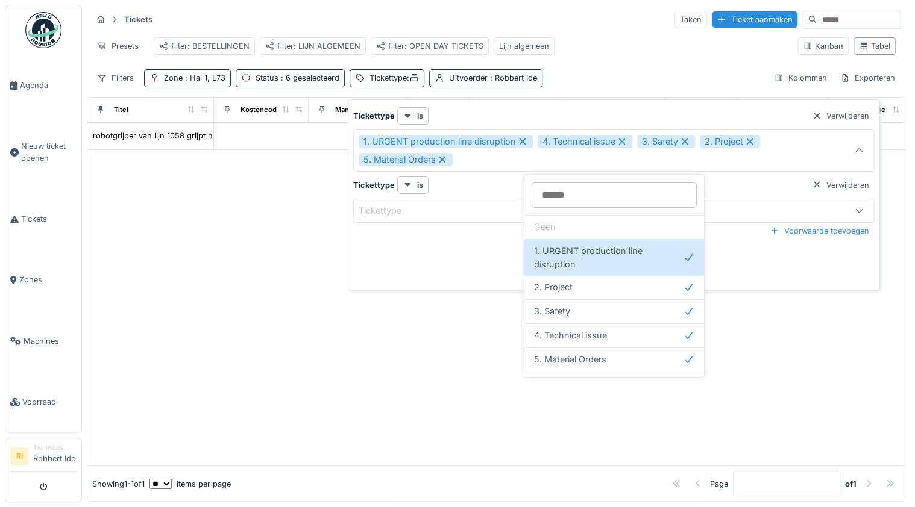
click at [601, 75] on div "Tickets Taken Ticket aanmaken Presets filter: BESTELLINGEN filter: LIJN ALGEMEE…" at bounding box center [496, 48] width 818 height 87
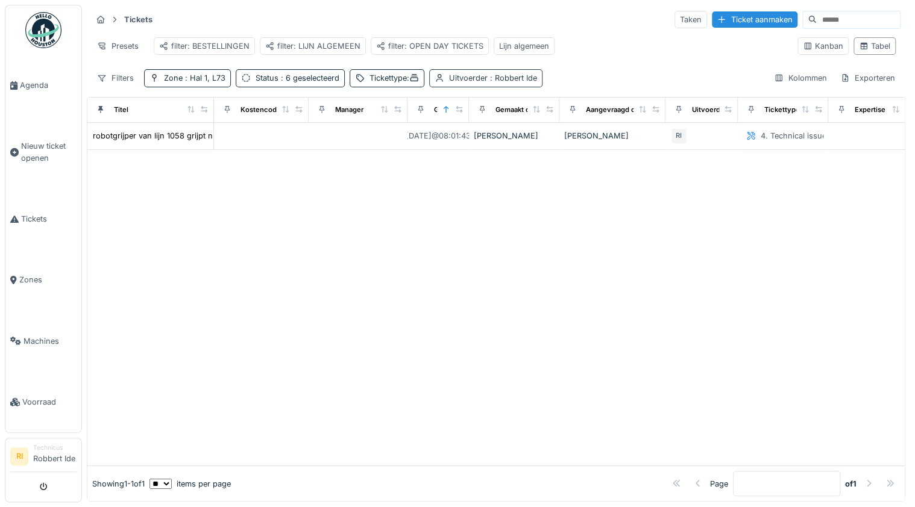
drag, startPoint x: 525, startPoint y: 81, endPoint x: 532, endPoint y: 87, distance: 9.0
click at [525, 83] on span ": Robbert Ide" at bounding box center [512, 78] width 49 height 9
click at [542, 116] on div "Verwijderen" at bounding box center [545, 116] width 67 height 16
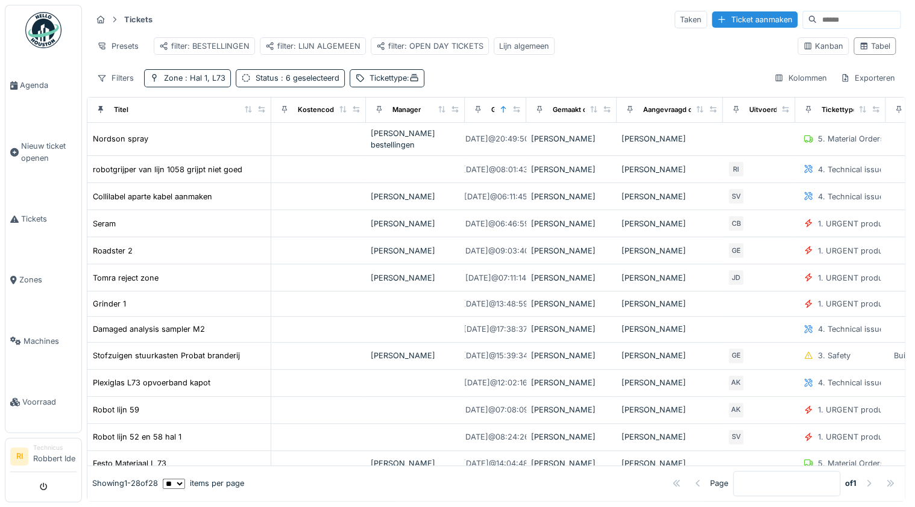
drag, startPoint x: 205, startPoint y: 121, endPoint x: 262, endPoint y: 127, distance: 57.6
click at [262, 123] on th "Titel" at bounding box center [179, 110] width 184 height 25
click at [222, 83] on span ": Hal 1, L73" at bounding box center [204, 78] width 43 height 9
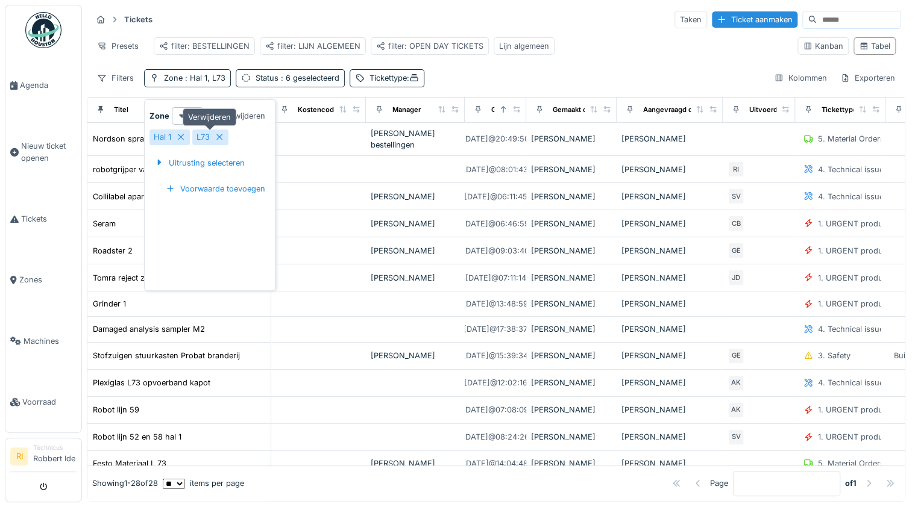
click at [219, 138] on icon at bounding box center [220, 137] width 10 height 8
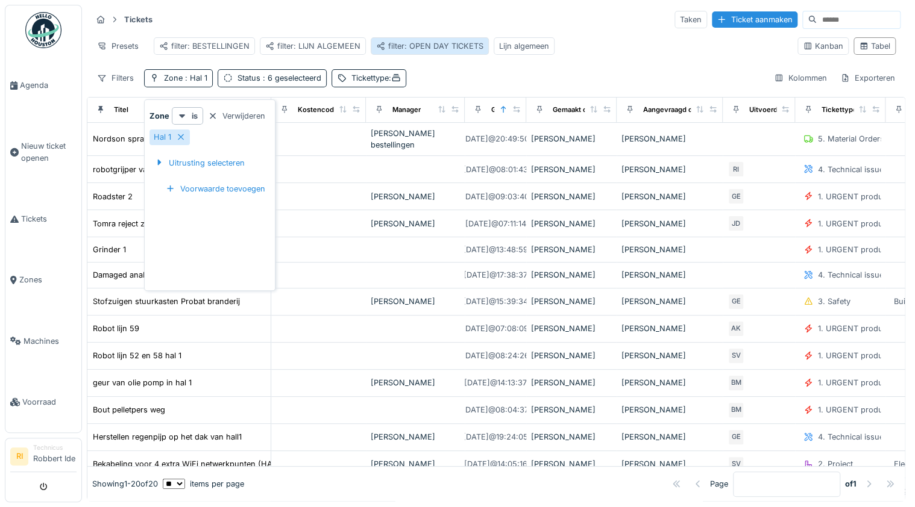
click at [456, 41] on div "filter: OPEN DAY TICKETS" at bounding box center [429, 45] width 107 height 11
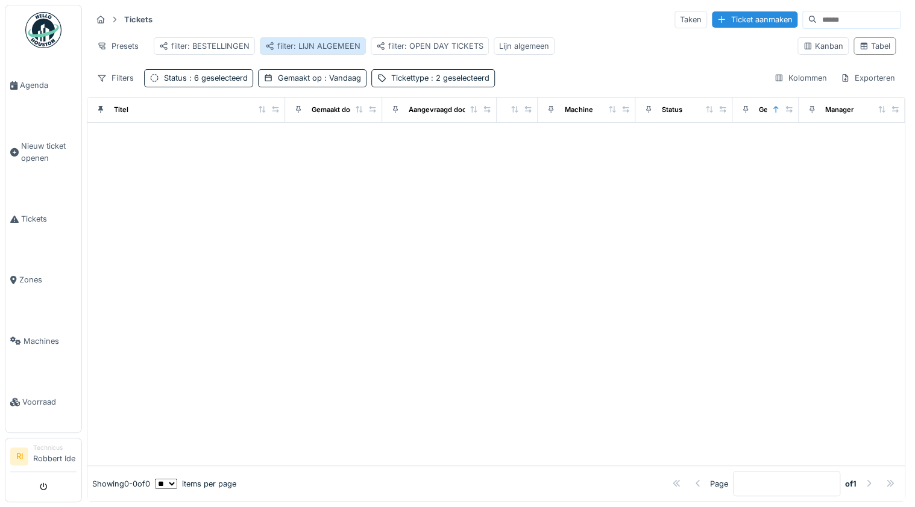
click at [319, 43] on div "filter: LIJN ALGEMEEN" at bounding box center [312, 45] width 95 height 11
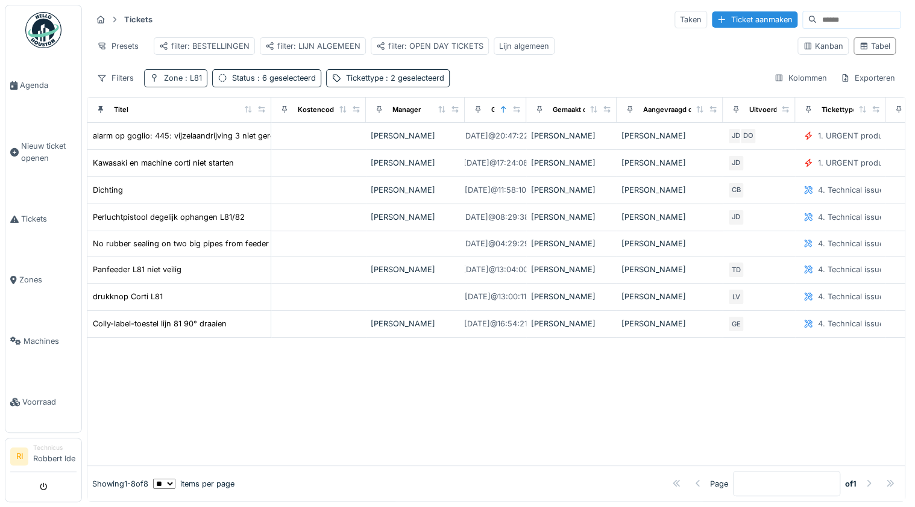
click at [200, 79] on span ": L81" at bounding box center [192, 78] width 19 height 9
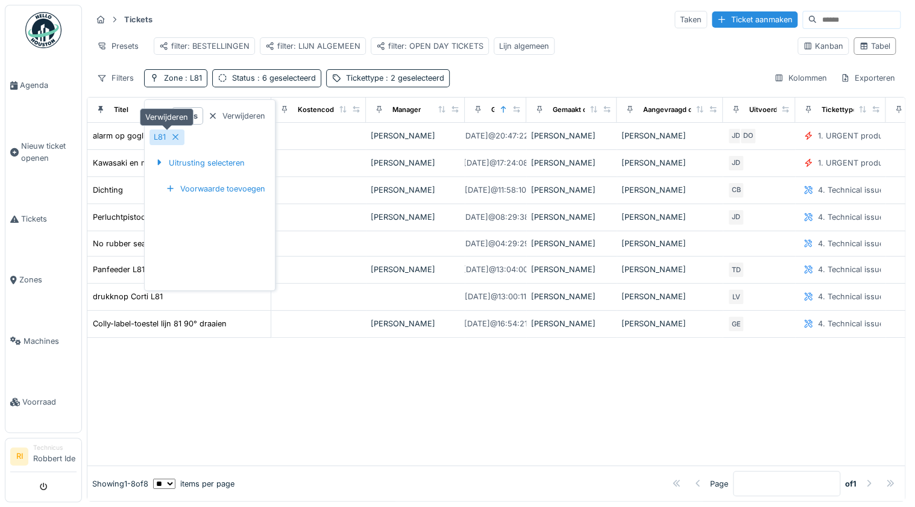
click at [175, 133] on icon at bounding box center [176, 137] width 10 height 8
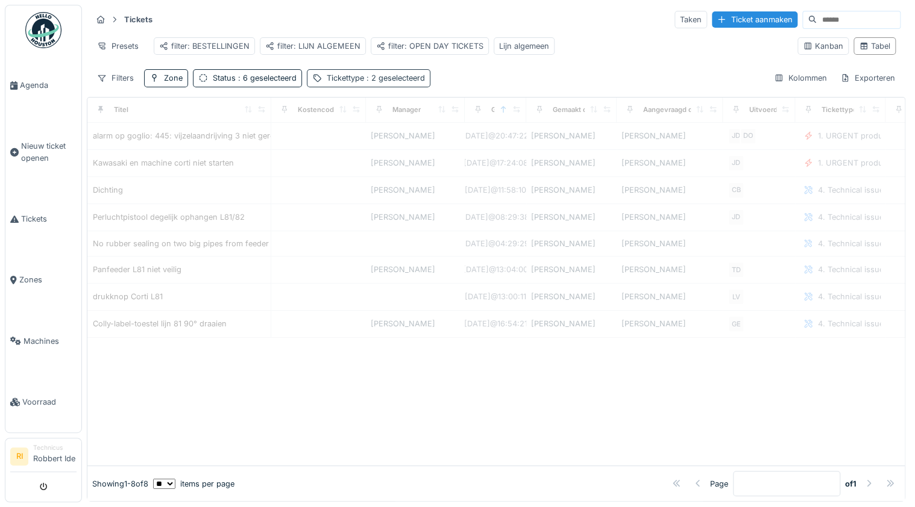
click at [383, 77] on span ": 2 geselecteerd" at bounding box center [394, 78] width 61 height 9
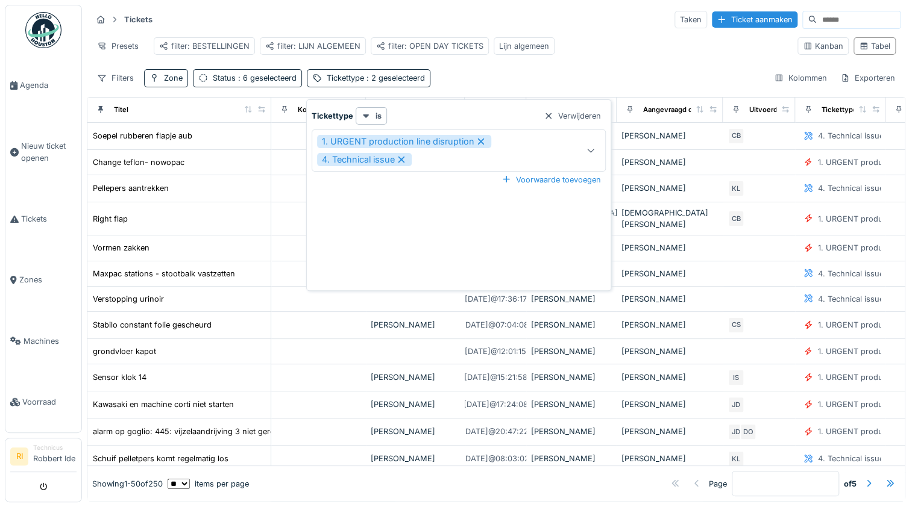
click at [588, 146] on icon at bounding box center [591, 150] width 10 height 8
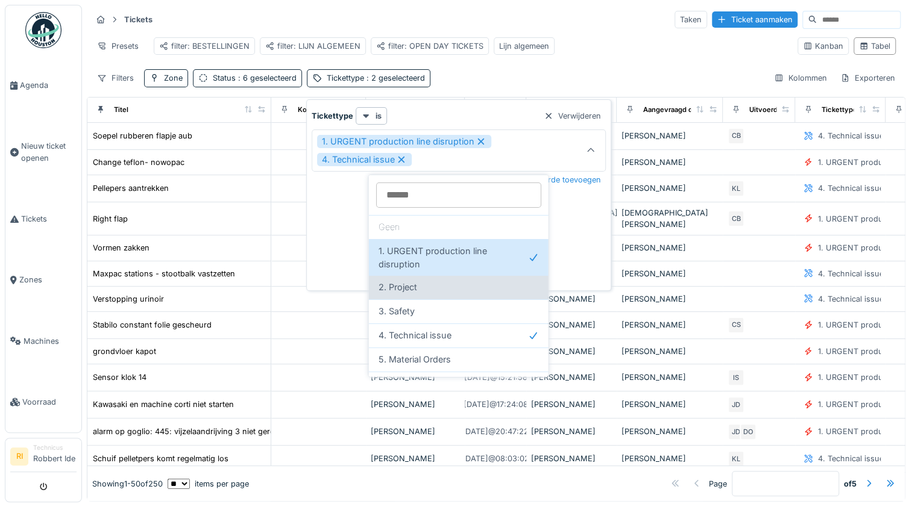
drag, startPoint x: 431, startPoint y: 282, endPoint x: 433, endPoint y: 295, distance: 12.8
click at [433, 285] on div "2. Project" at bounding box center [458, 287] width 160 height 13
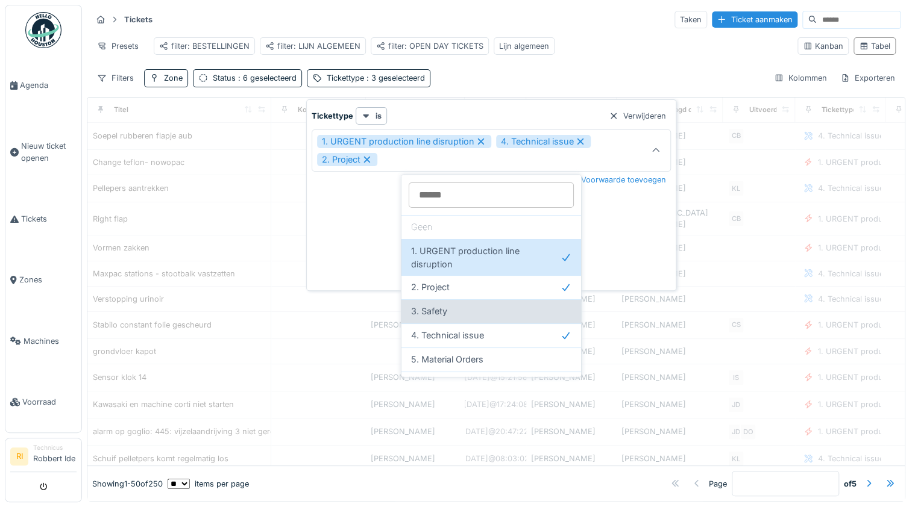
click at [451, 307] on div "3. Safety" at bounding box center [491, 311] width 160 height 13
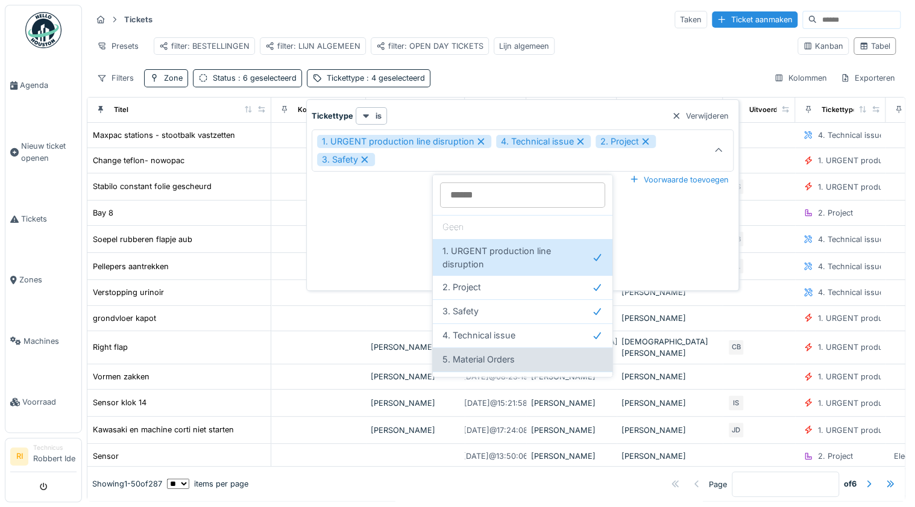
click at [542, 354] on div "5. Material Orders" at bounding box center [522, 359] width 160 height 13
type input "**********"
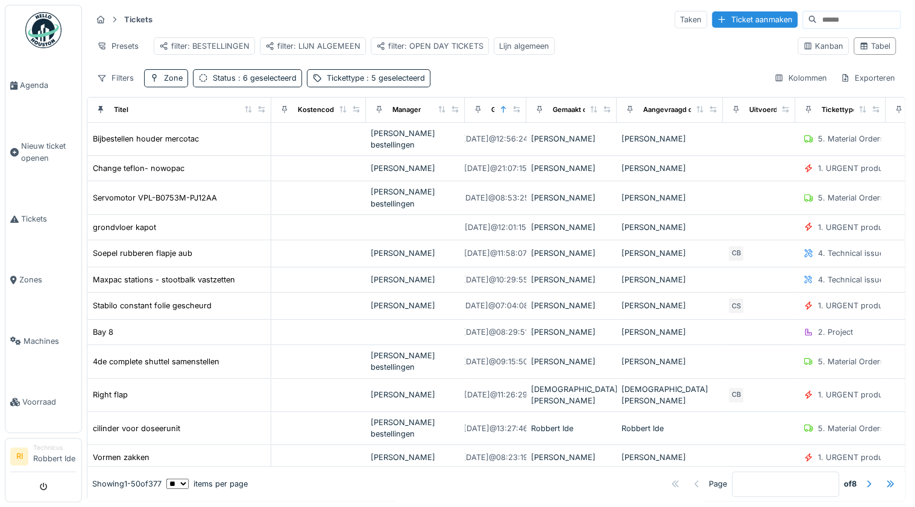
click at [540, 77] on div "Filters Zone Status : 6 geselecteerd Tickettype : 5 geselecteerd Kolommen Expor…" at bounding box center [496, 77] width 809 height 17
click at [169, 83] on div "Zone" at bounding box center [173, 77] width 19 height 11
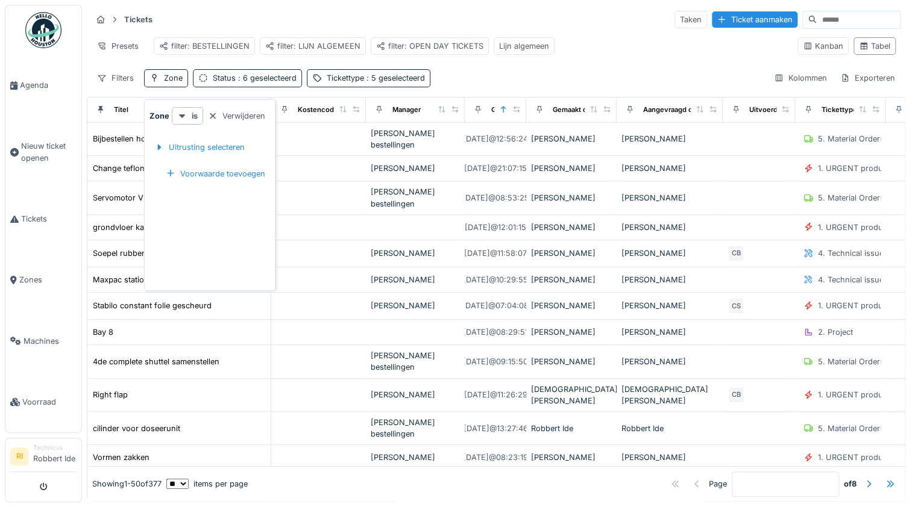
click at [661, 86] on div "Filters Zone Status : 6 geselecteerd Tickettype : 5 geselecteerd Kolommen Expor…" at bounding box center [496, 77] width 809 height 17
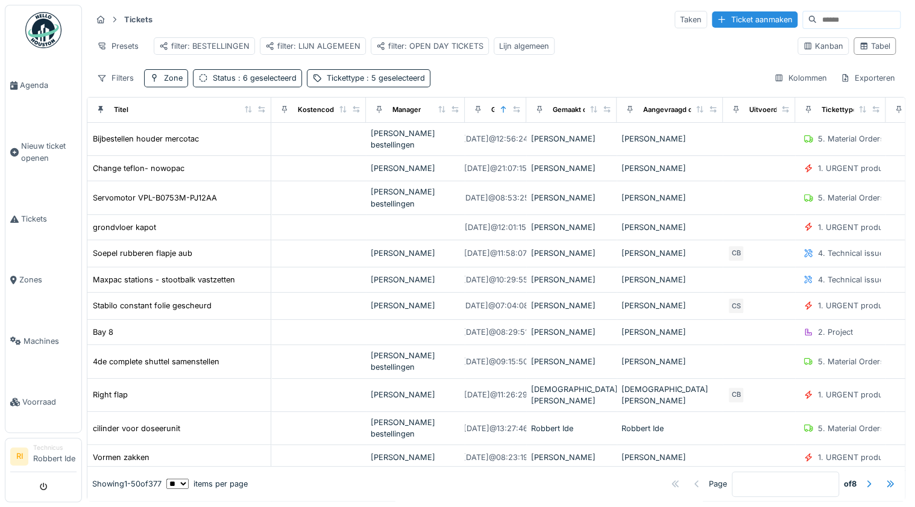
click at [822, 20] on input at bounding box center [858, 19] width 83 height 17
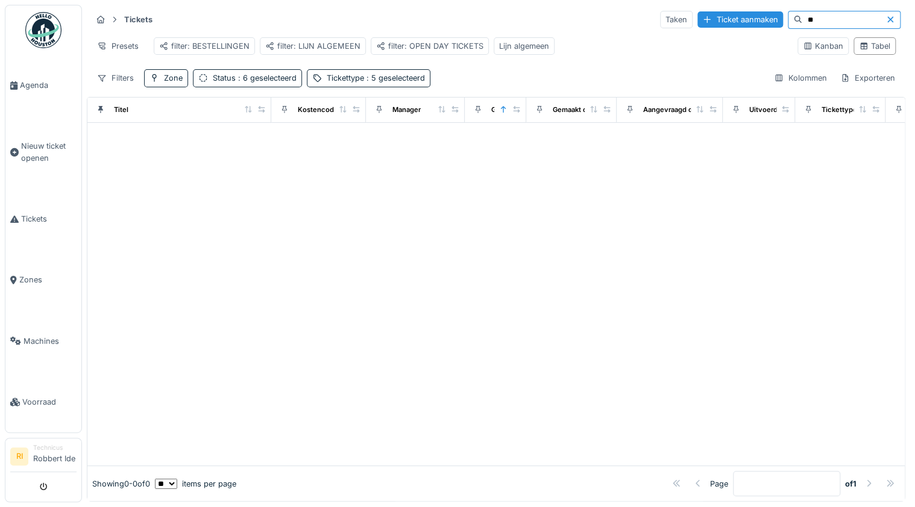
type input "*"
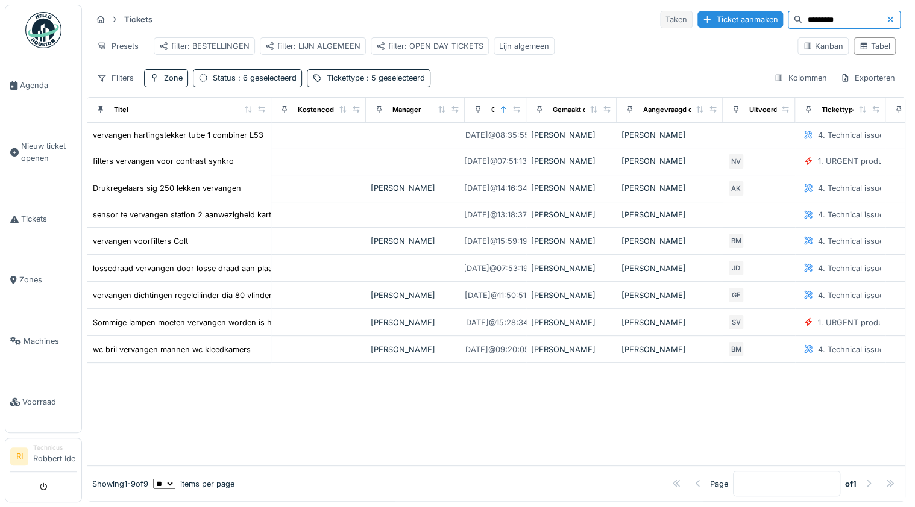
type input "*********"
click at [660, 20] on div "Taken" at bounding box center [676, 19] width 33 height 17
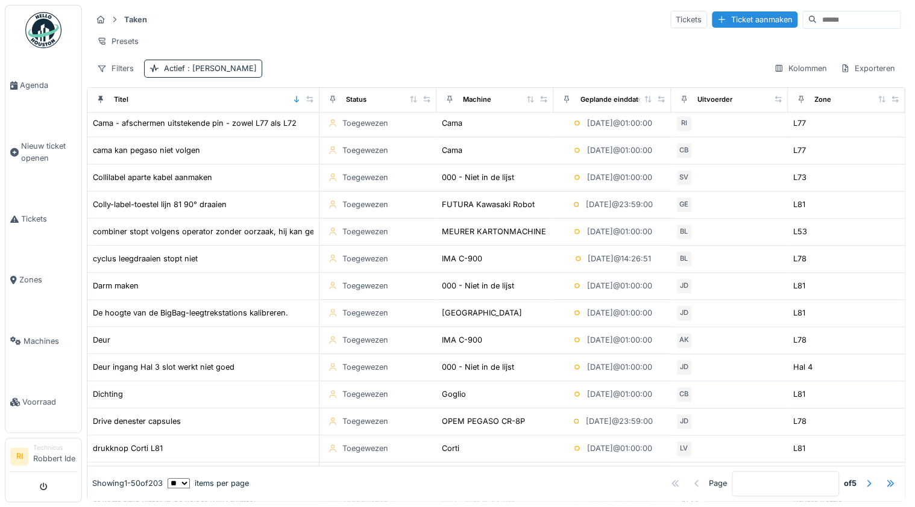
scroll to position [675, 0]
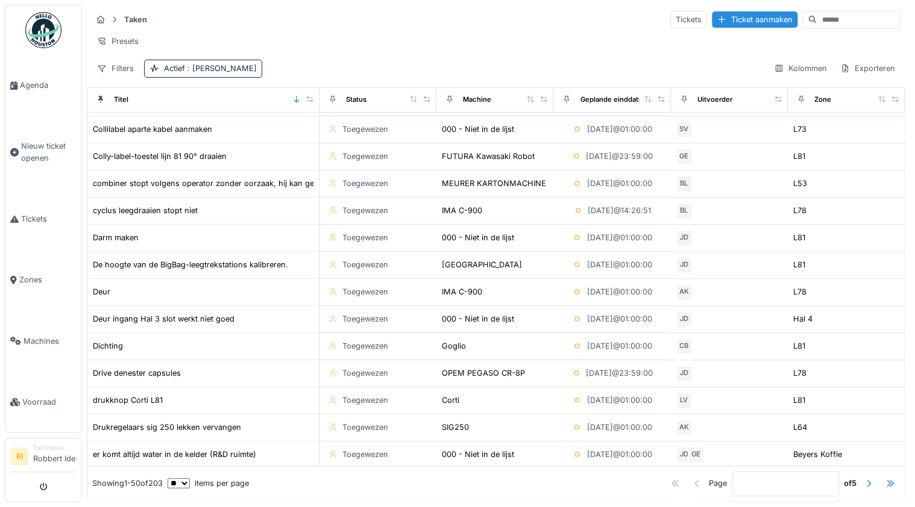
click at [817, 16] on input at bounding box center [858, 19] width 83 height 17
click at [814, 105] on div "Zone" at bounding box center [822, 100] width 17 height 10
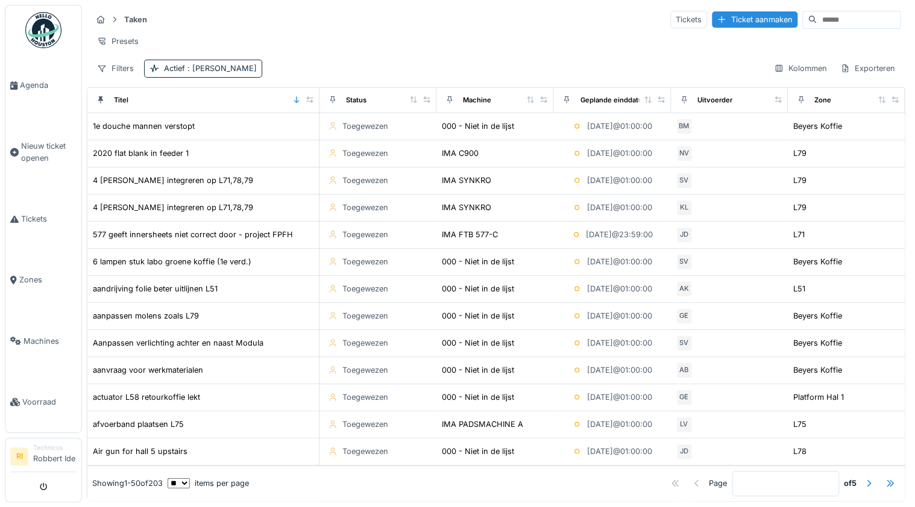
scroll to position [0, 0]
click at [820, 21] on input at bounding box center [858, 19] width 83 height 17
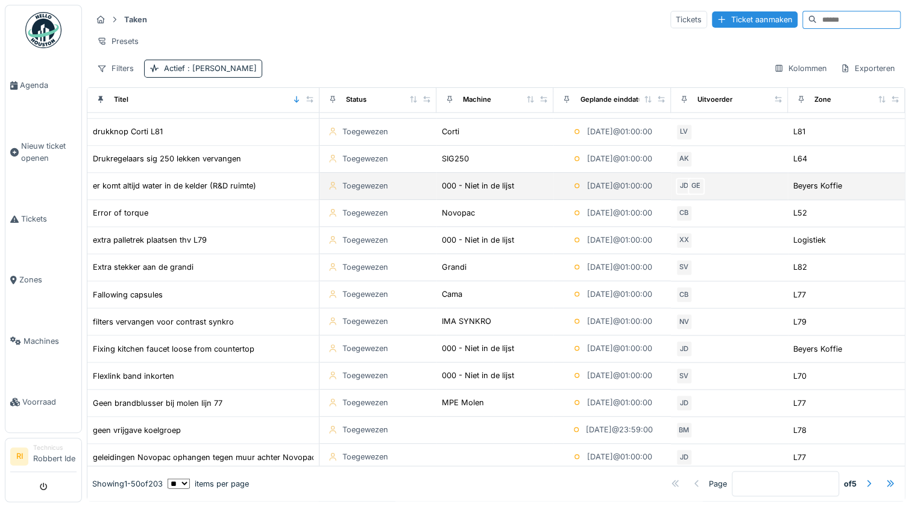
scroll to position [1012, 0]
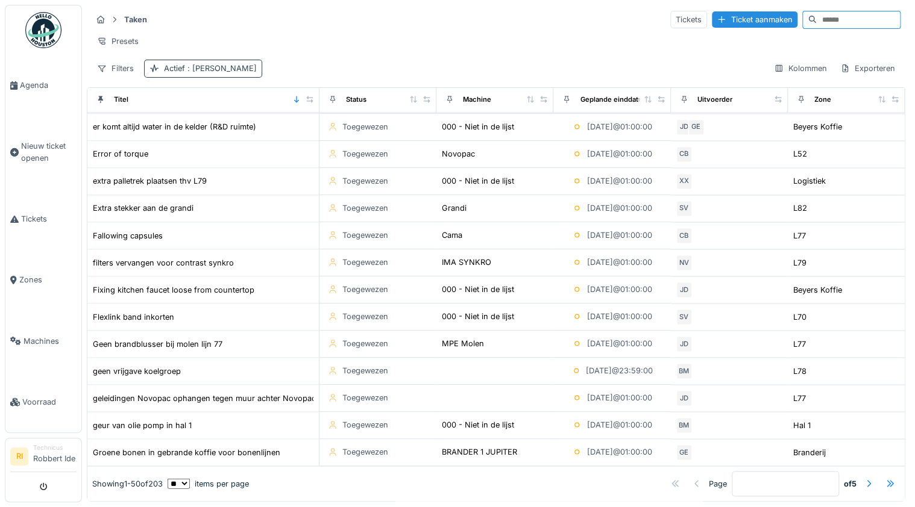
click at [195, 73] on span ": [PERSON_NAME]" at bounding box center [221, 68] width 72 height 9
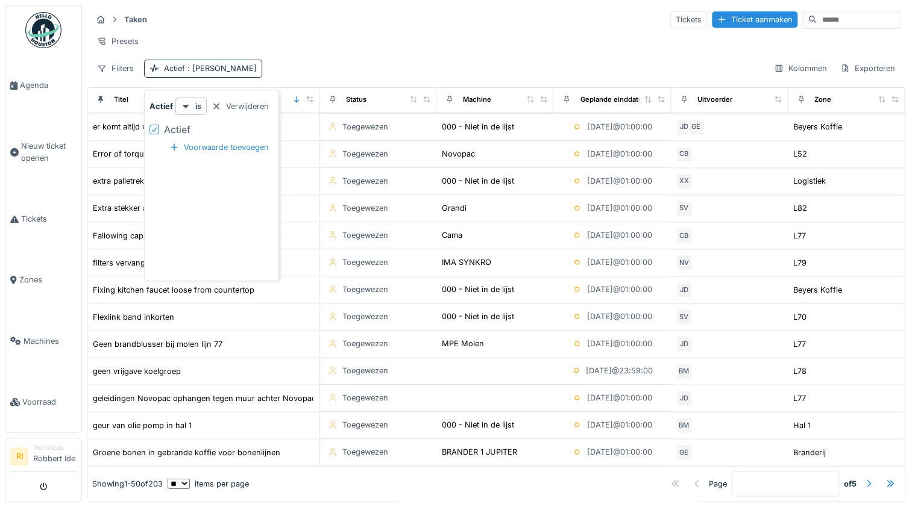
click at [153, 130] on icon at bounding box center [154, 130] width 7 height 6
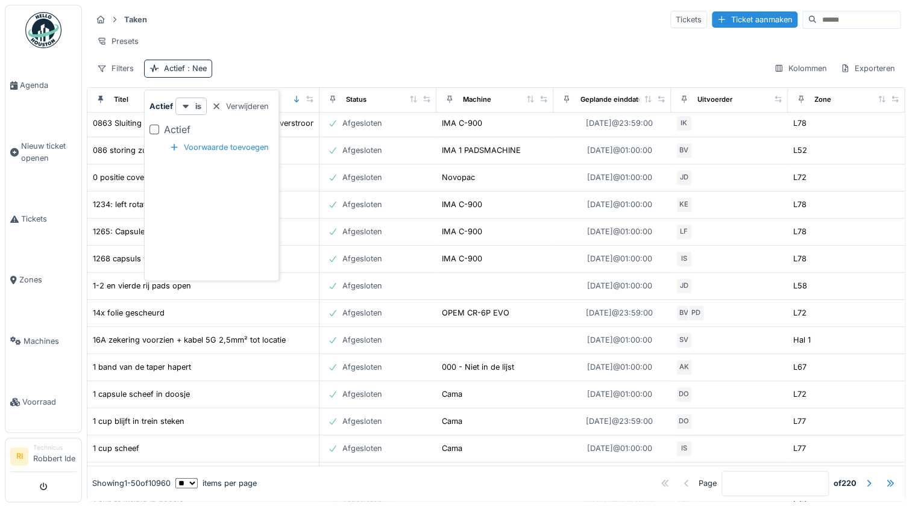
scroll to position [0, 0]
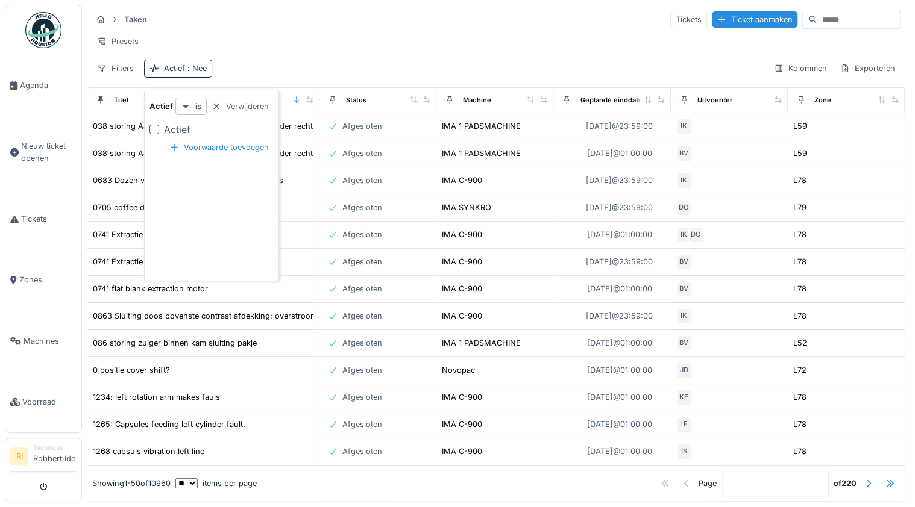
click at [439, 74] on div "Filters Actief : Nee Kolommen Exporteren" at bounding box center [496, 68] width 809 height 17
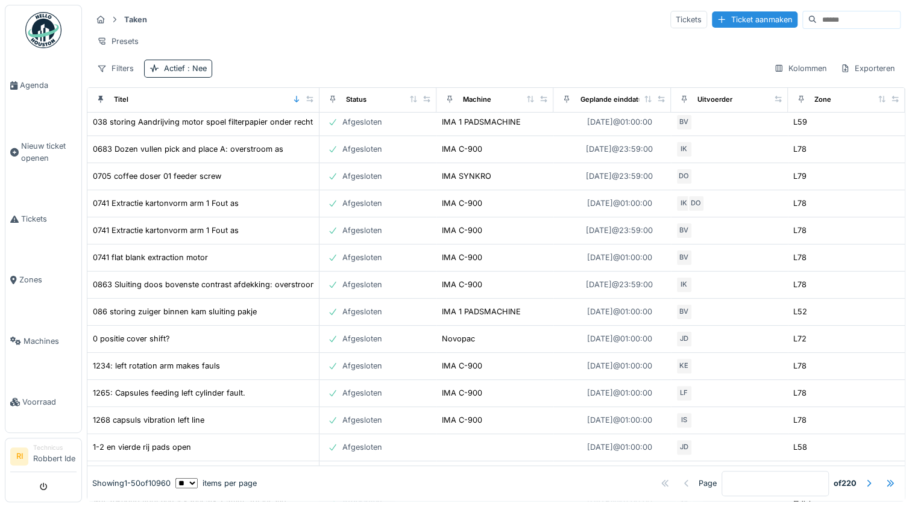
scroll to position [48, 0]
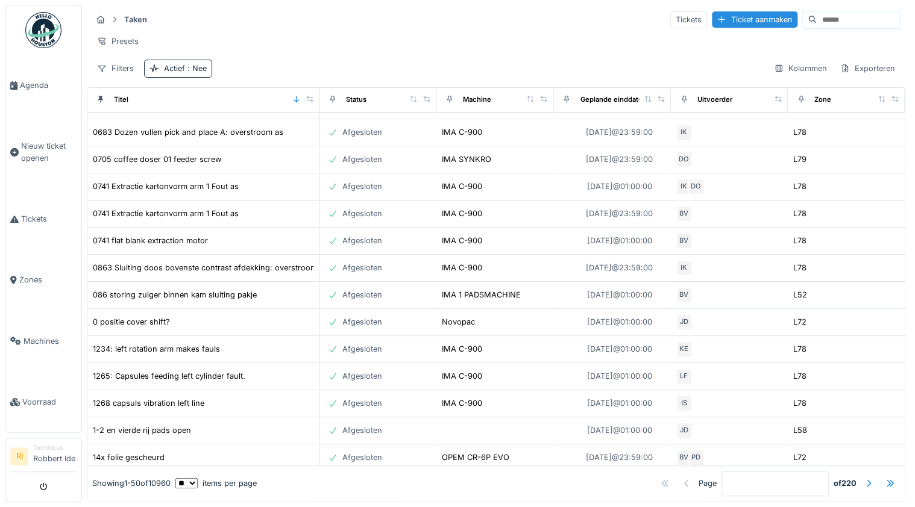
click at [817, 13] on input at bounding box center [858, 19] width 83 height 17
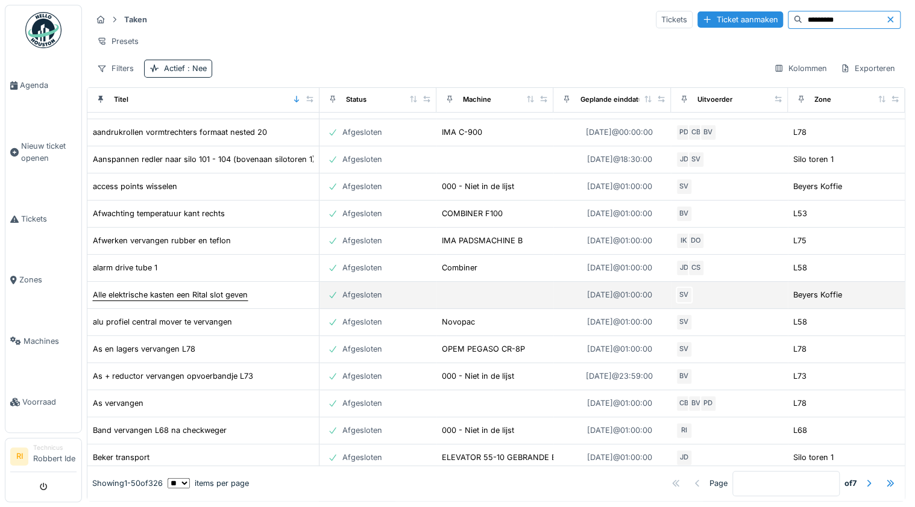
scroll to position [0, 0]
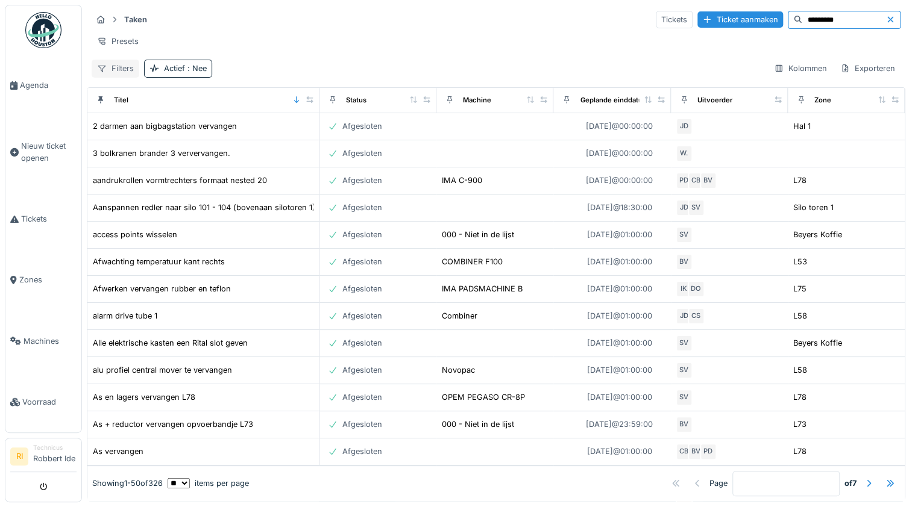
type input "*********"
click at [102, 72] on icon at bounding box center [102, 68] width 10 height 8
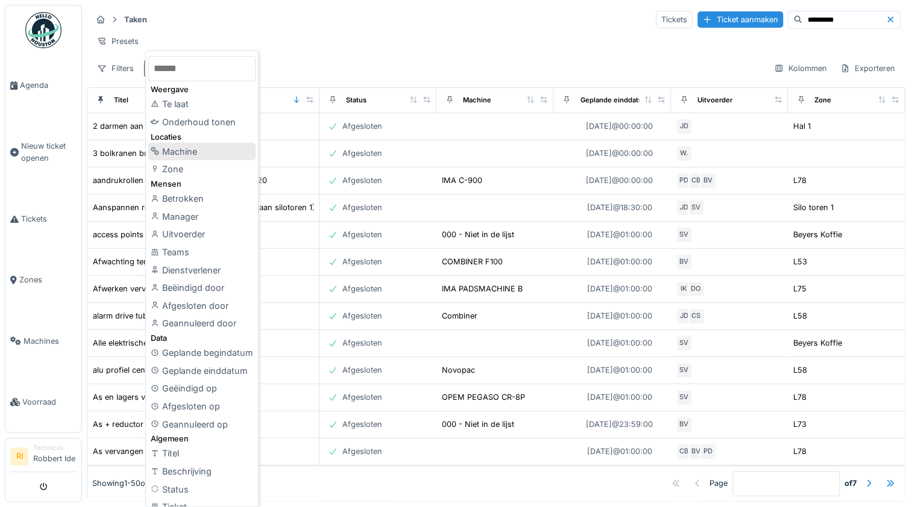
click at [193, 149] on div "Machine" at bounding box center [201, 152] width 107 height 18
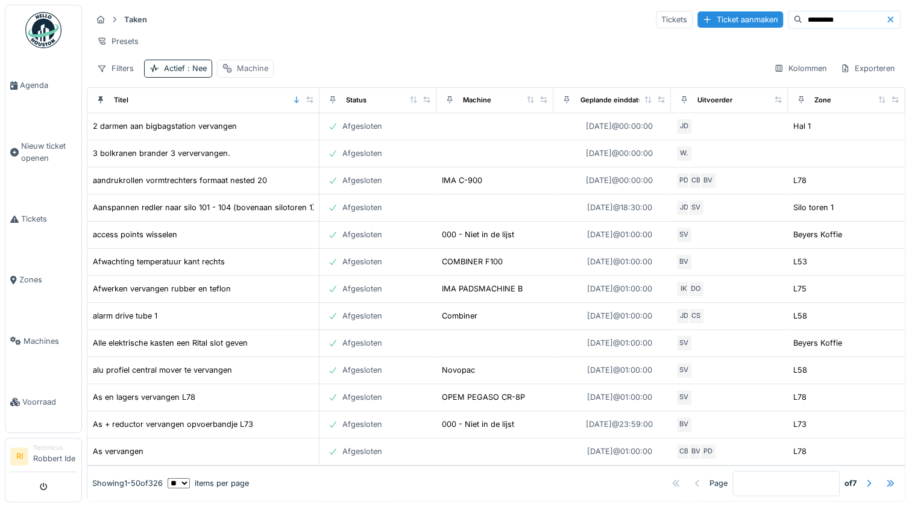
click at [253, 74] on div "Machine" at bounding box center [252, 68] width 31 height 11
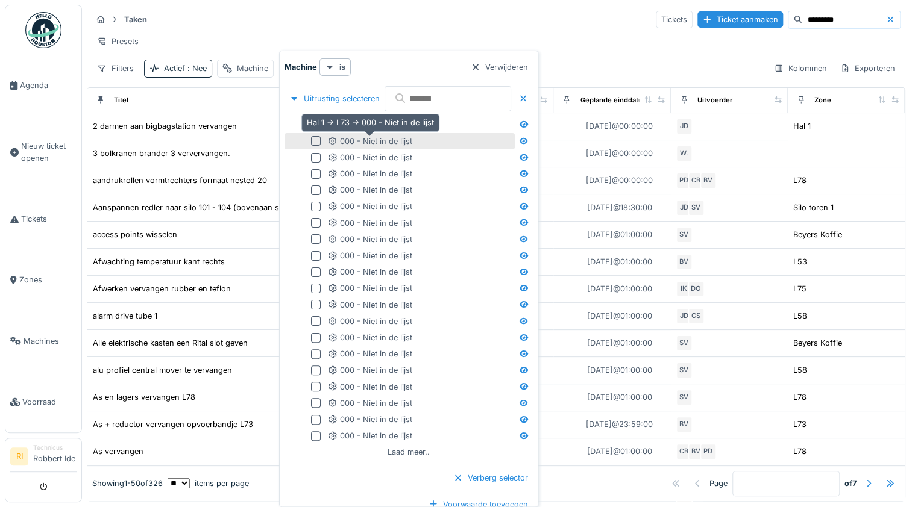
click at [378, 145] on div "000 - Niet in de lijst" at bounding box center [370, 141] width 84 height 11
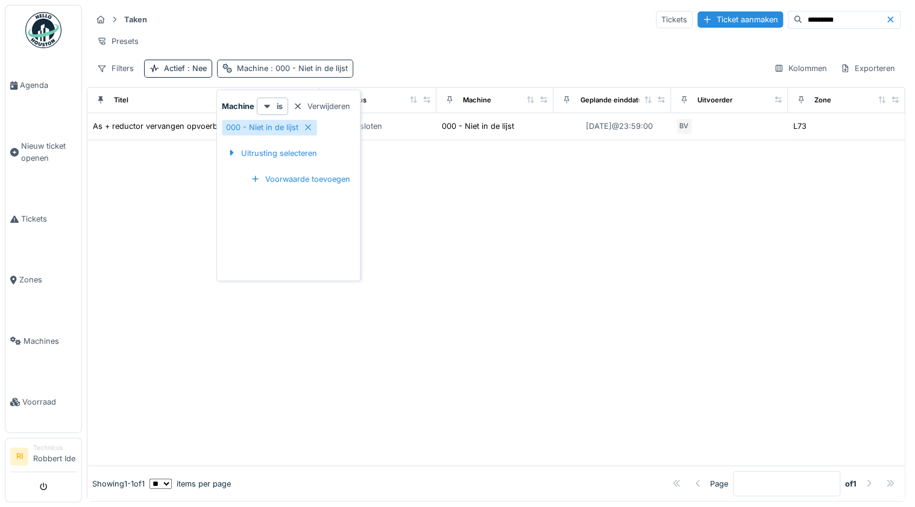
click at [315, 73] on span ": 000 - Niet in de lijst" at bounding box center [308, 68] width 80 height 9
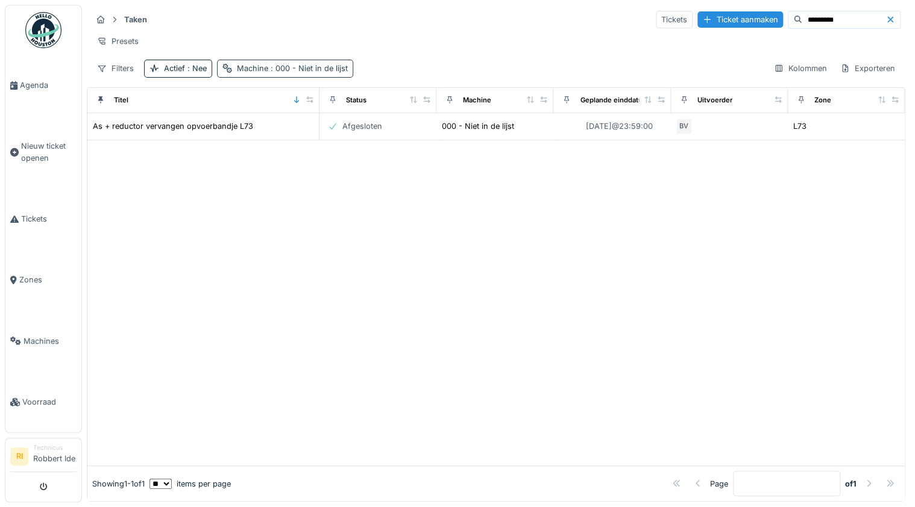
click at [257, 73] on div "Machine : 000 - Niet in de lijst" at bounding box center [292, 68] width 111 height 11
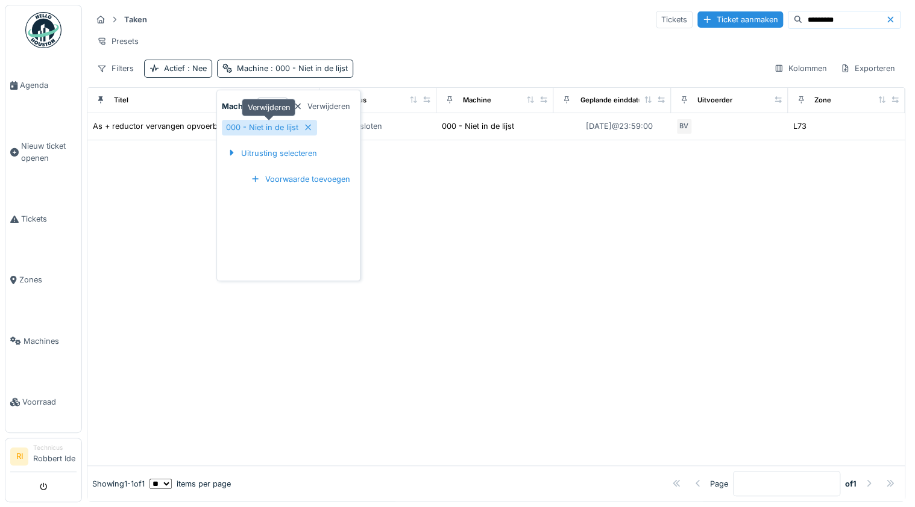
click at [307, 127] on icon at bounding box center [309, 128] width 6 height 6
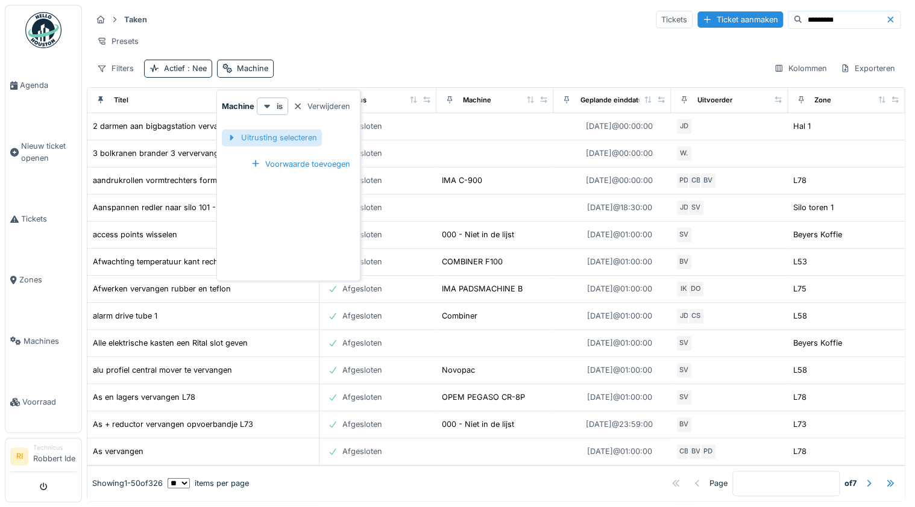
click at [284, 134] on div "Uitrusting selecteren" at bounding box center [272, 138] width 100 height 16
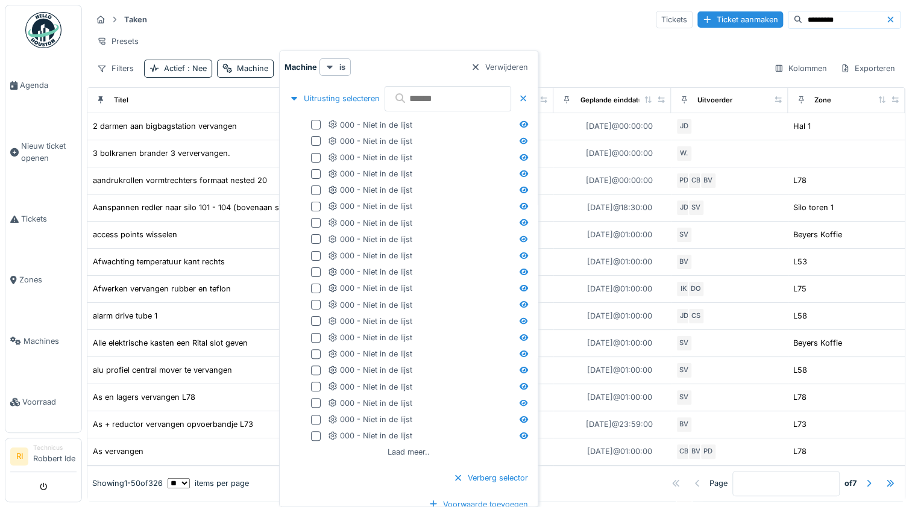
click at [431, 101] on input "text" at bounding box center [447, 98] width 127 height 25
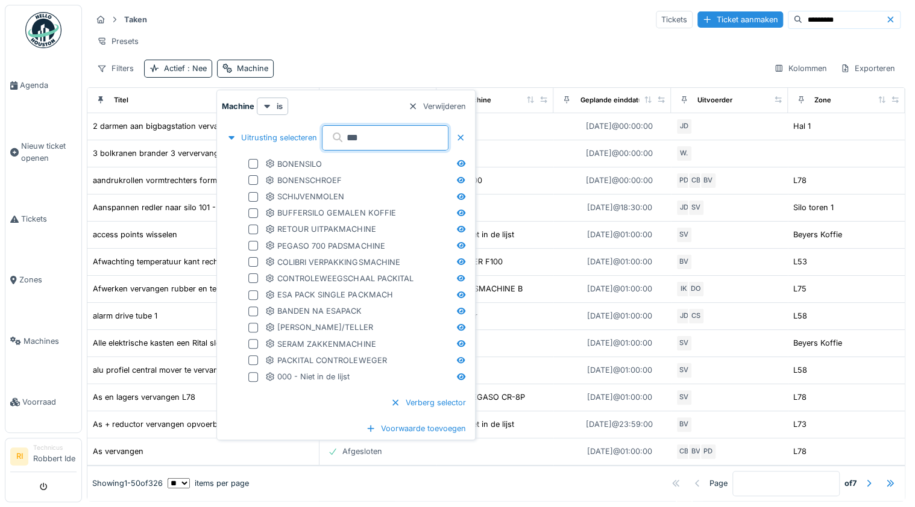
type input "***"
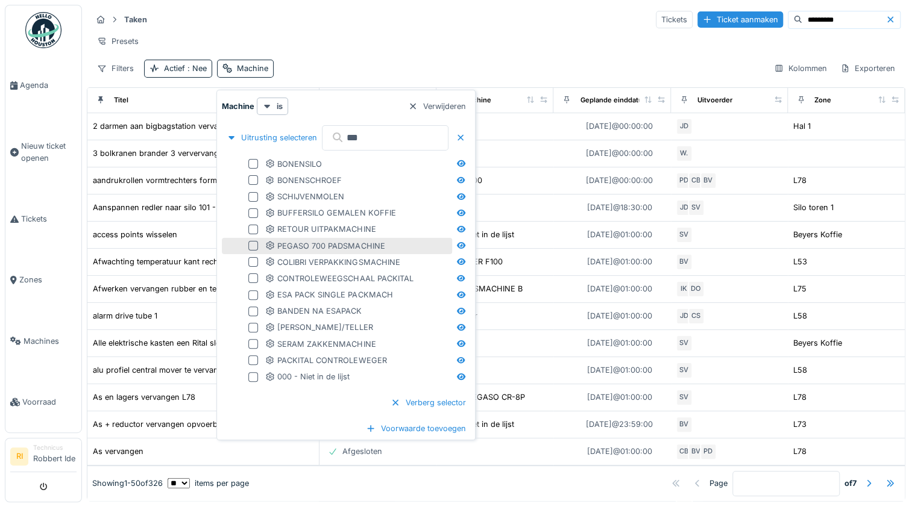
click at [256, 245] on div at bounding box center [253, 246] width 10 height 10
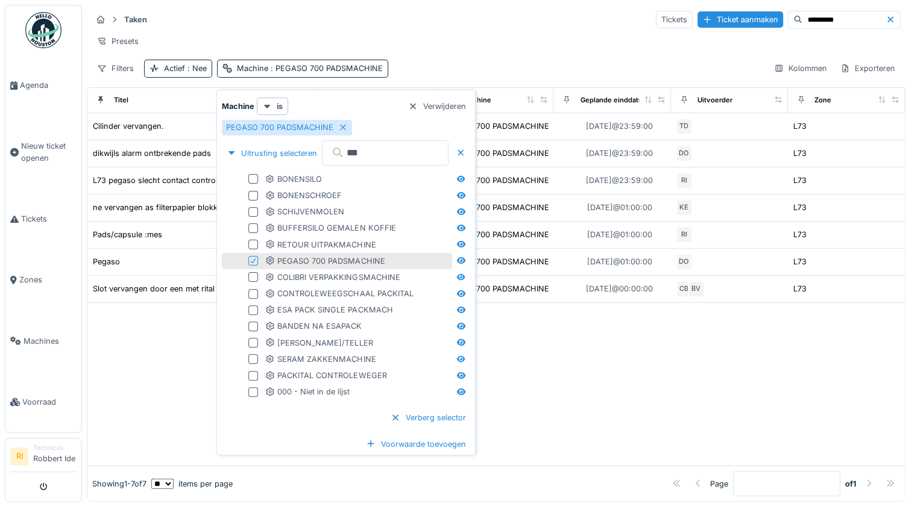
click at [700, 365] on div at bounding box center [495, 384] width 817 height 163
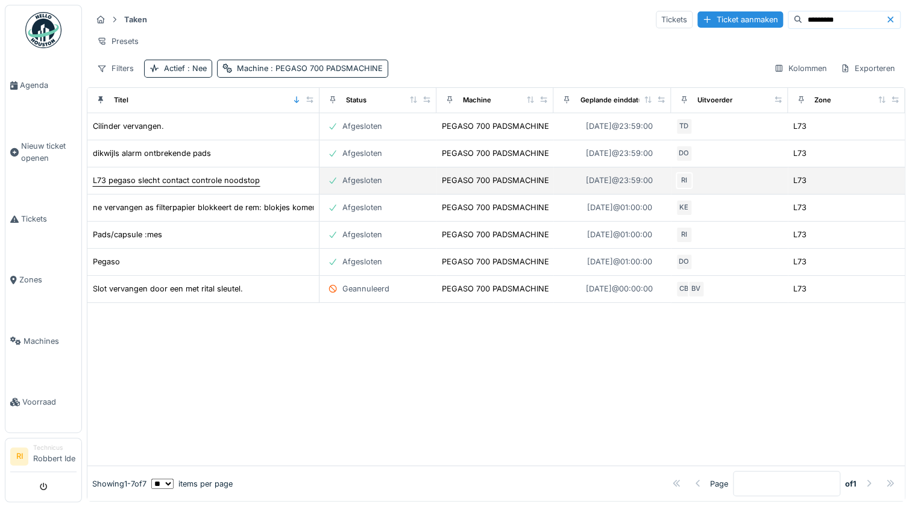
click at [215, 186] on div "L73 pegaso slecht contact controle noodstop" at bounding box center [176, 180] width 167 height 11
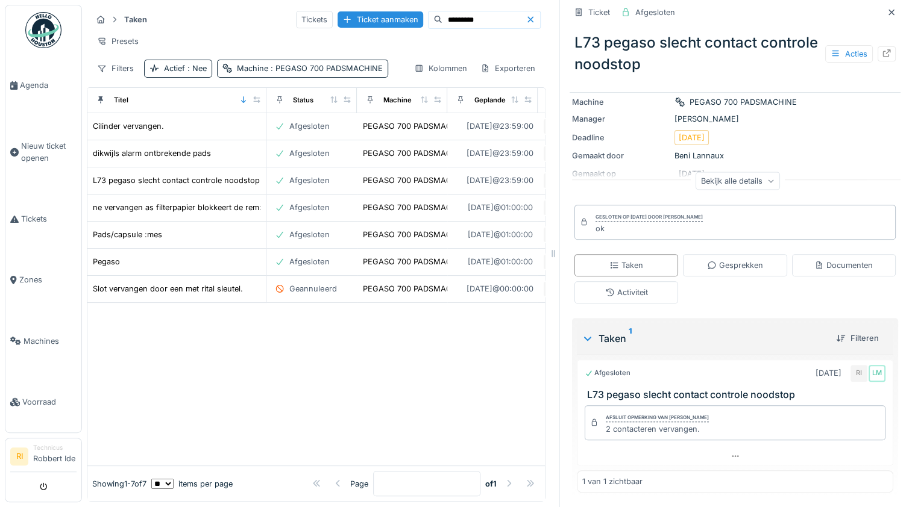
scroll to position [7, 0]
click at [749, 175] on div "Bekijk alle details" at bounding box center [737, 180] width 84 height 17
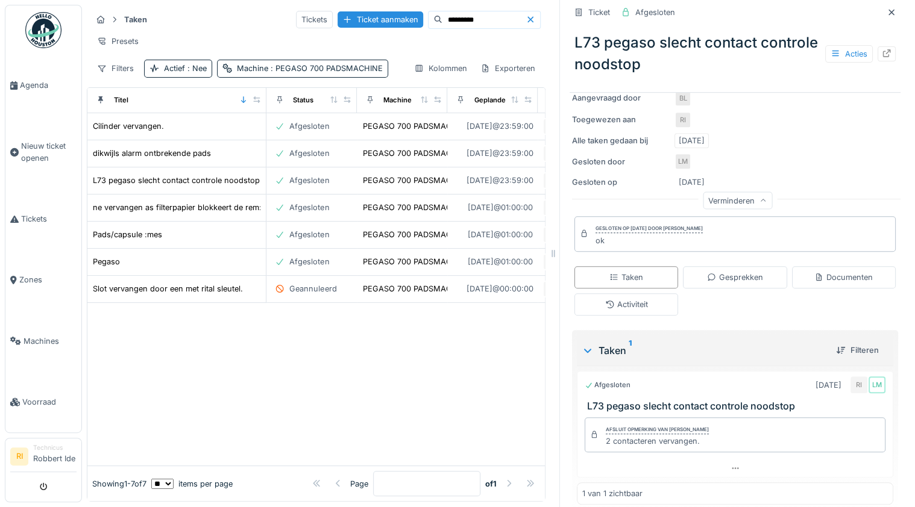
scroll to position [212, 0]
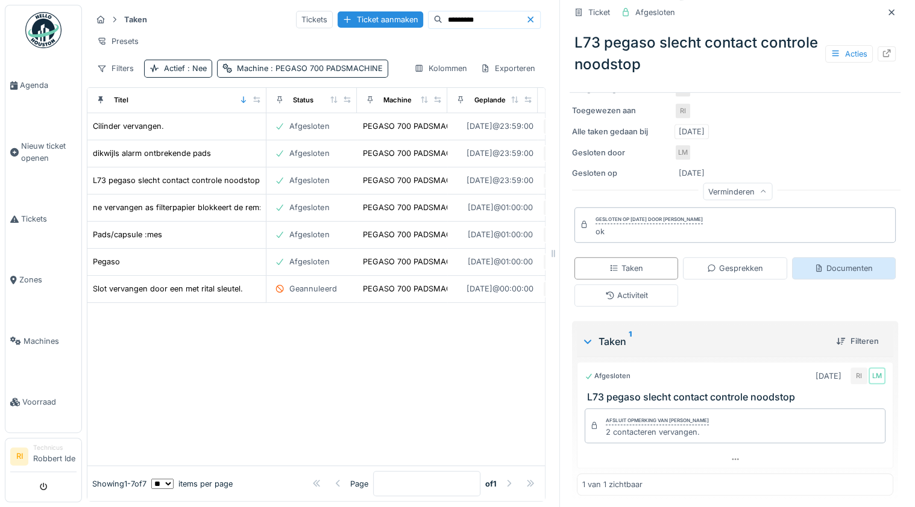
click at [831, 263] on div "Documenten" at bounding box center [843, 268] width 58 height 11
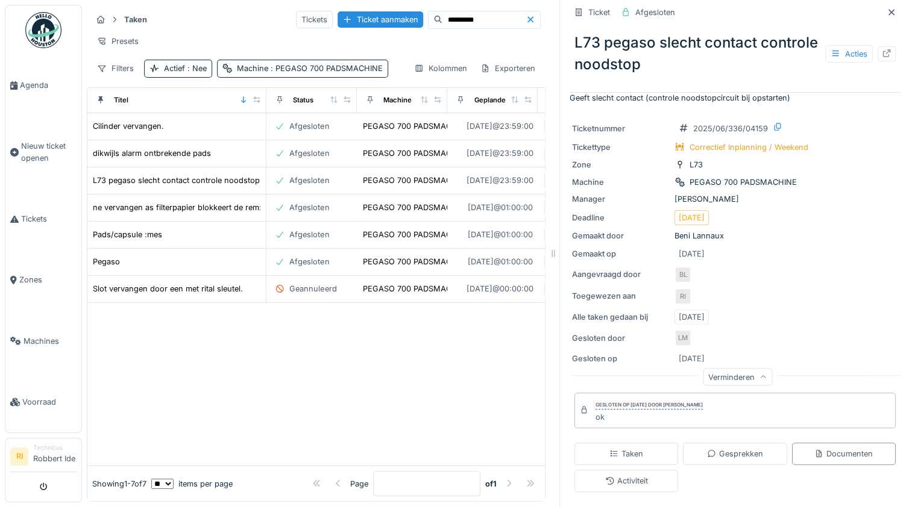
scroll to position [0, 0]
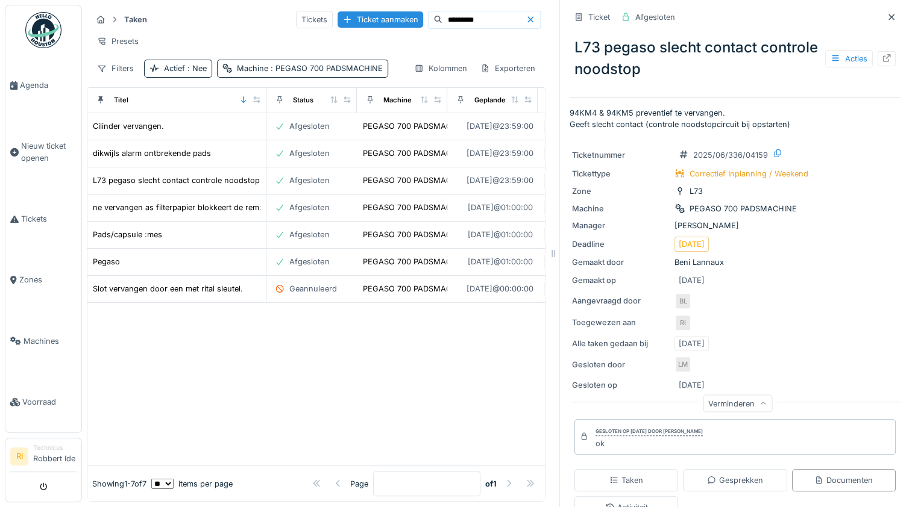
click at [294, 360] on div at bounding box center [315, 384] width 457 height 163
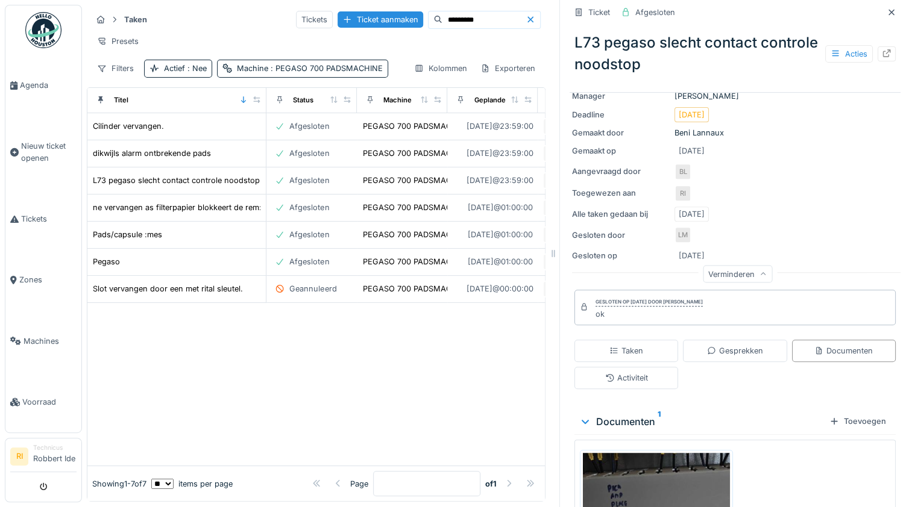
scroll to position [145, 0]
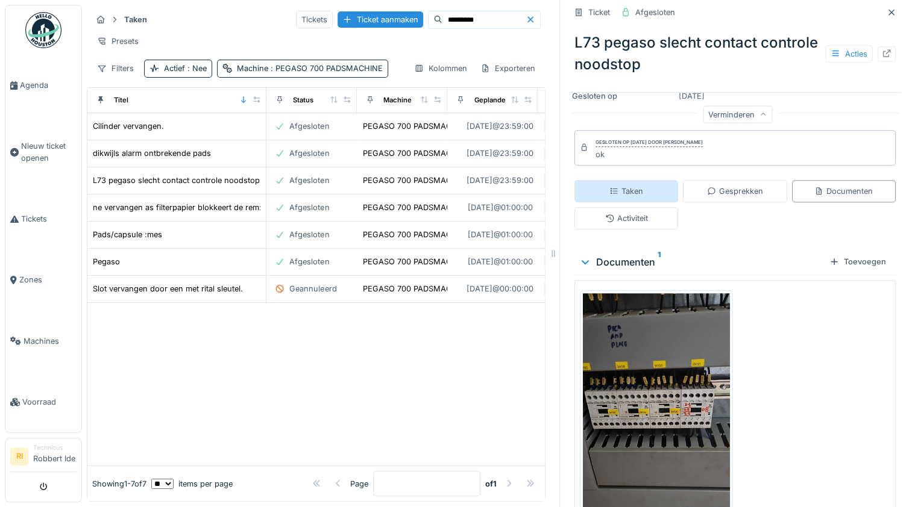
click at [648, 180] on div "Taken" at bounding box center [626, 191] width 104 height 22
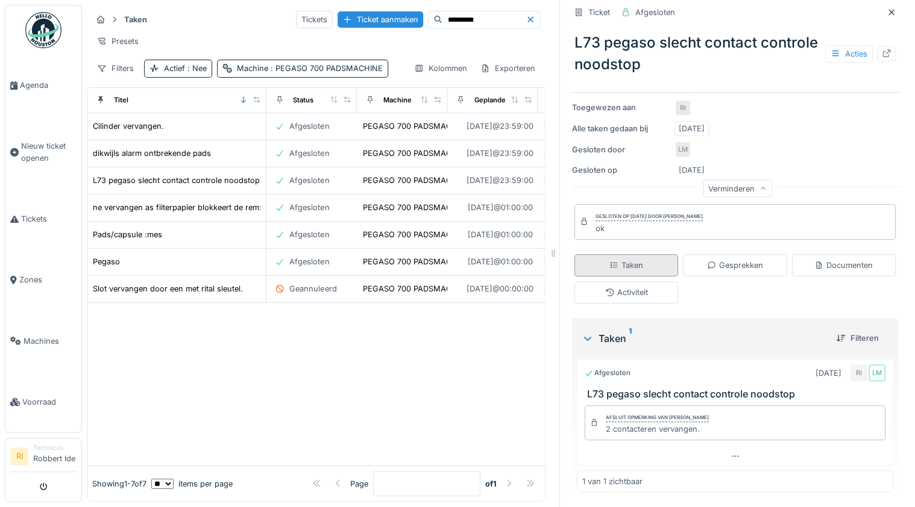
scroll to position [212, 0]
